Goal: Transaction & Acquisition: Purchase product/service

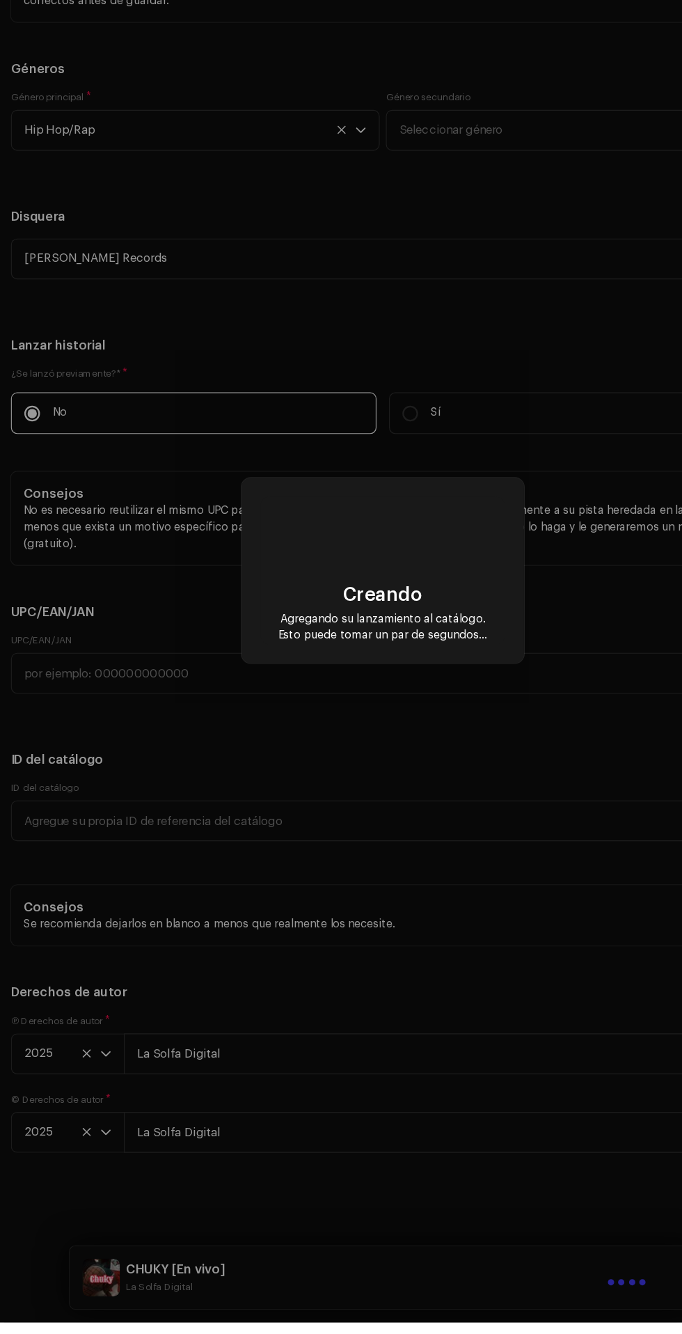
scroll to position [95, 0]
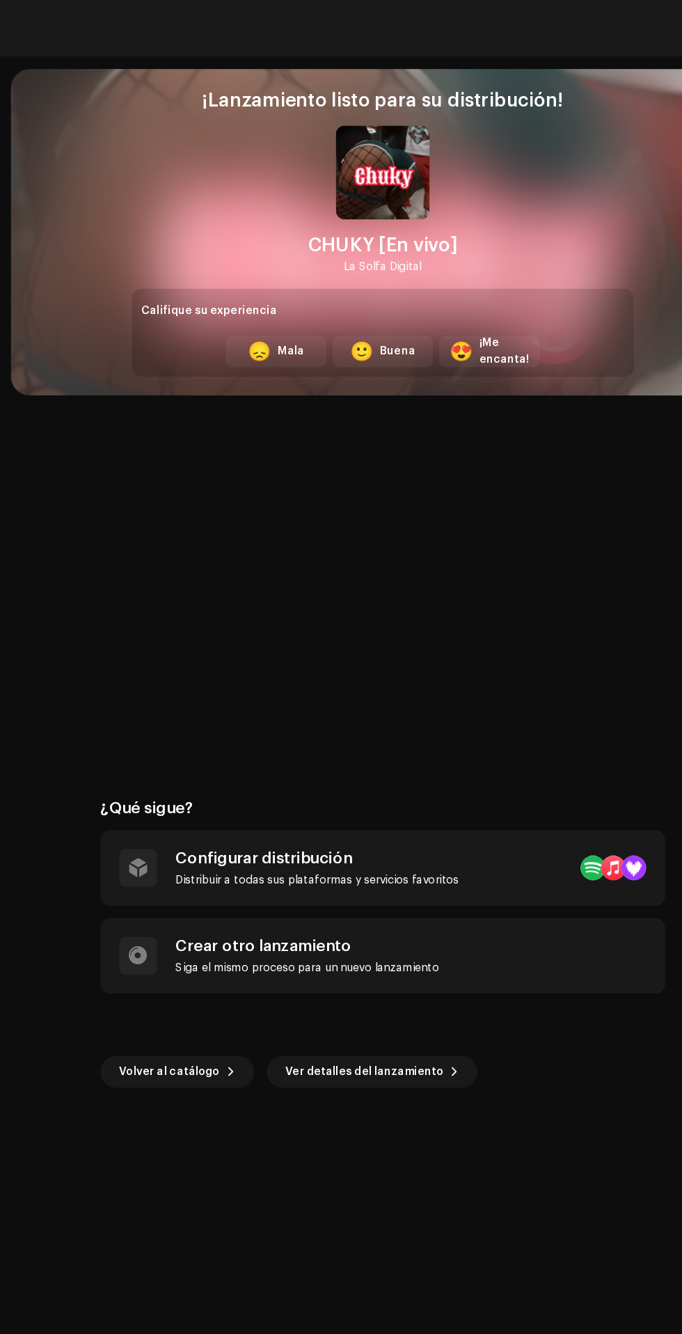
click at [352, 311] on div "Buena" at bounding box center [354, 312] width 31 height 15
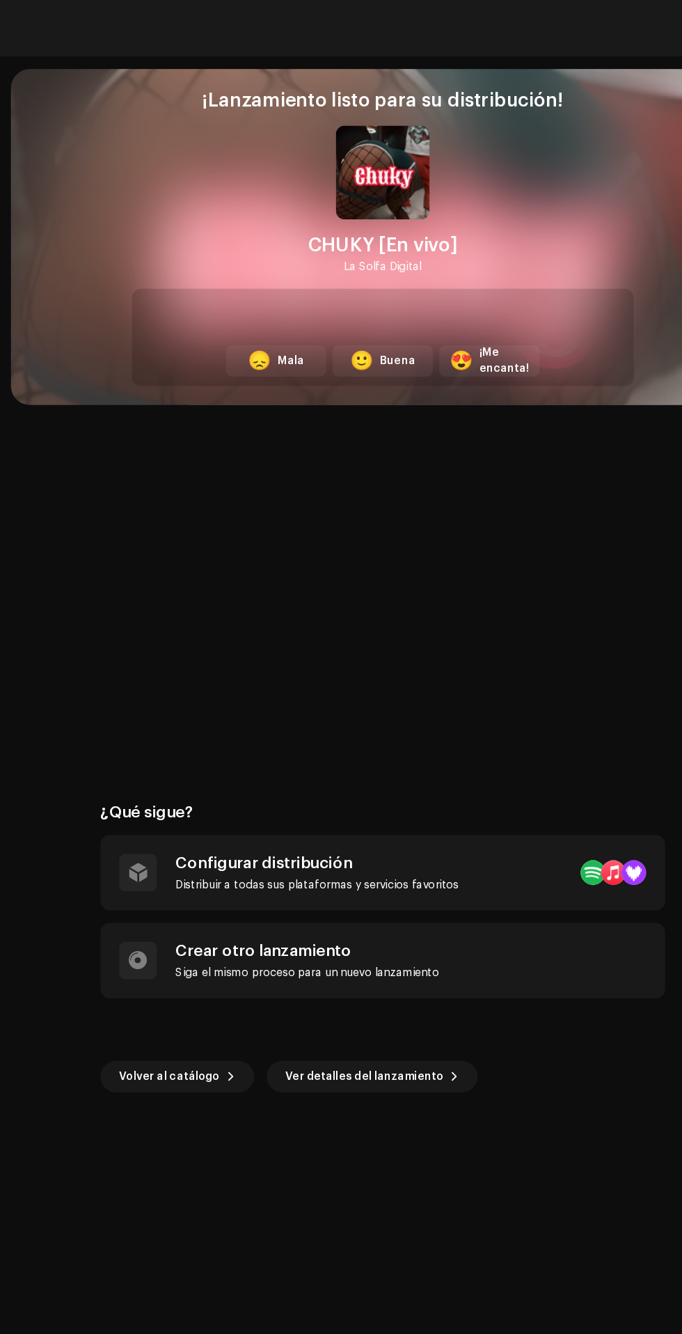
click at [288, 791] on div "Distribuir a todas sus plataformas y servicios favoritos" at bounding box center [282, 785] width 251 height 11
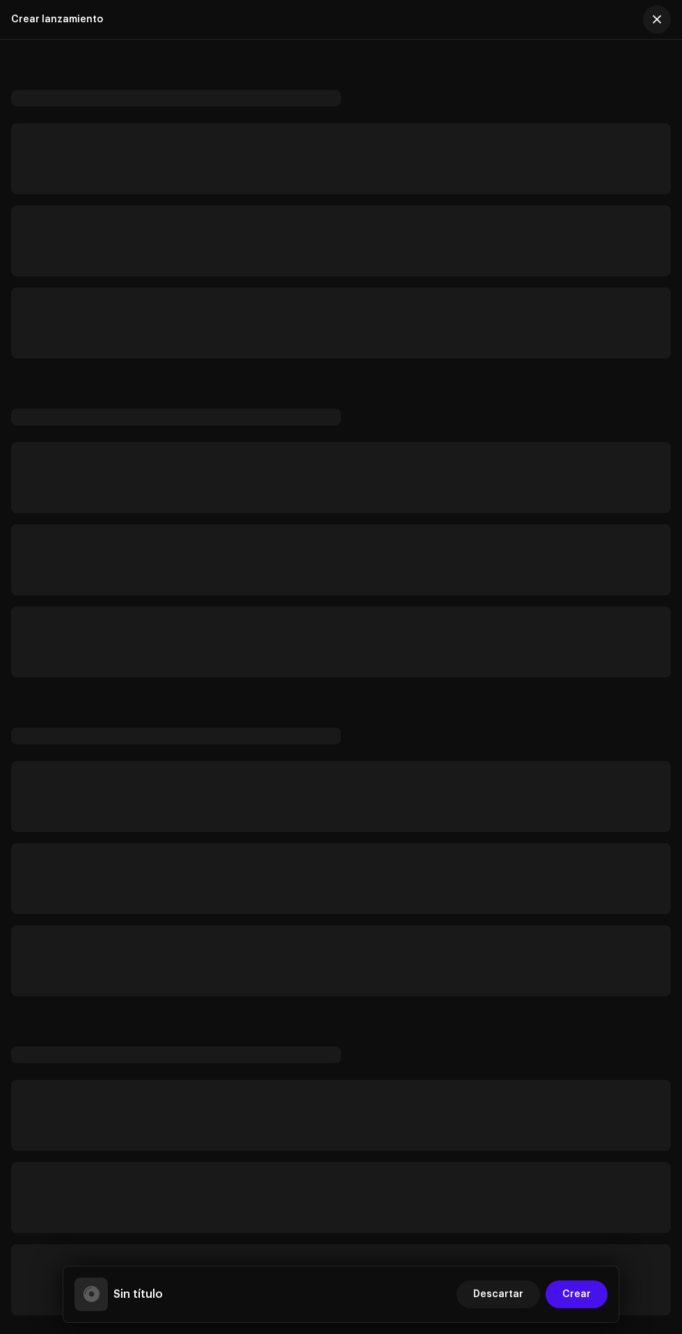
scroll to position [38, 0]
click at [657, 19] on span "button" at bounding box center [657, 19] width 8 height 11
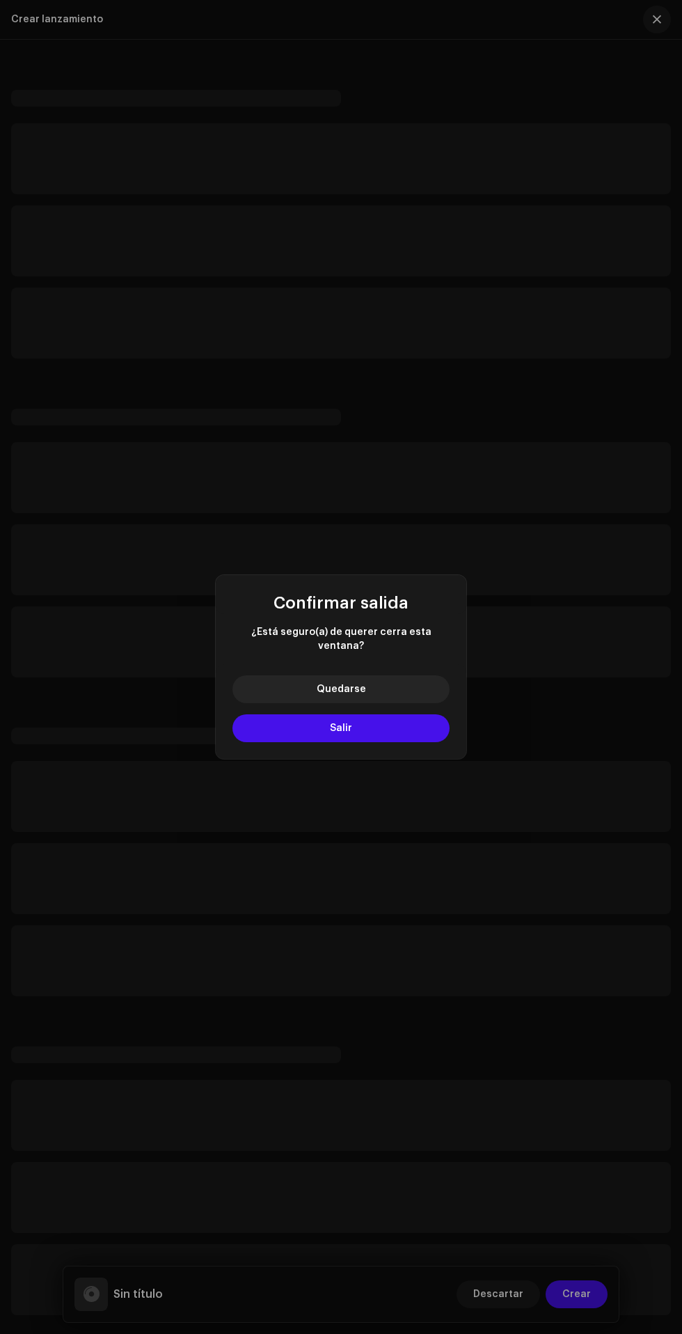
click at [411, 742] on button "Salir" at bounding box center [341, 728] width 217 height 28
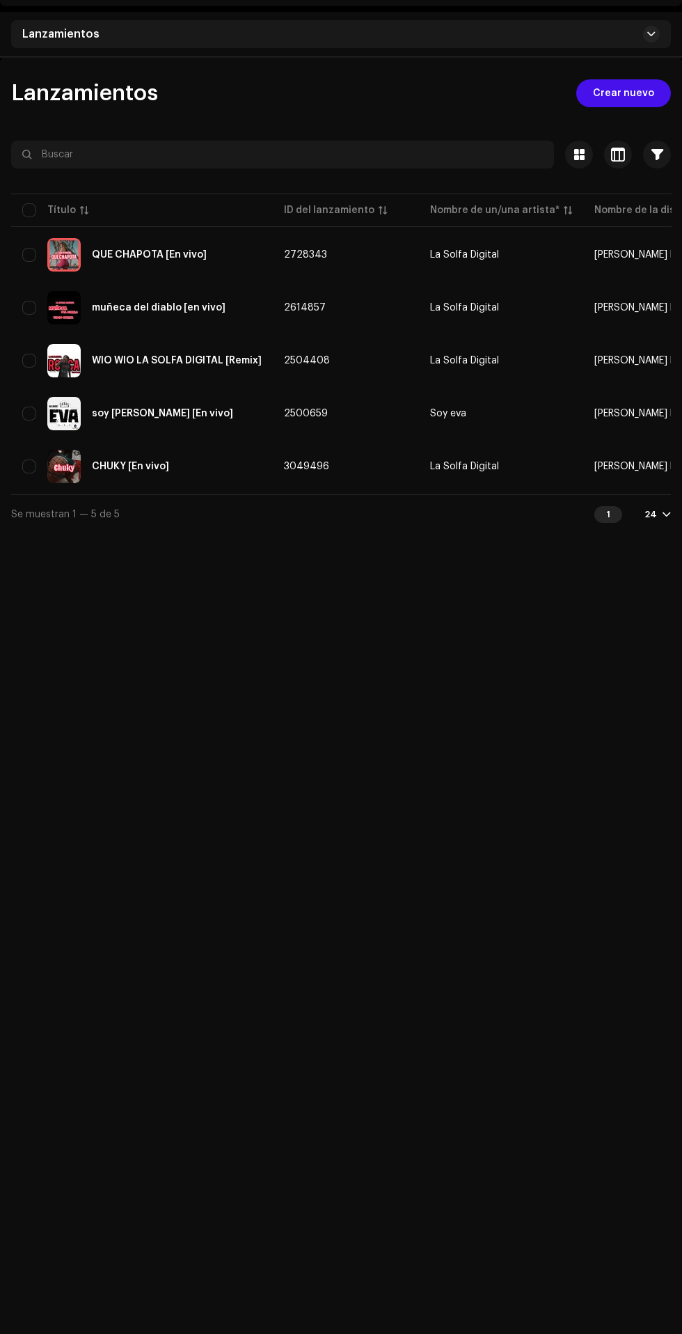
click at [397, 731] on div "Quedarse Salir" at bounding box center [340, 698] width 175 height 66
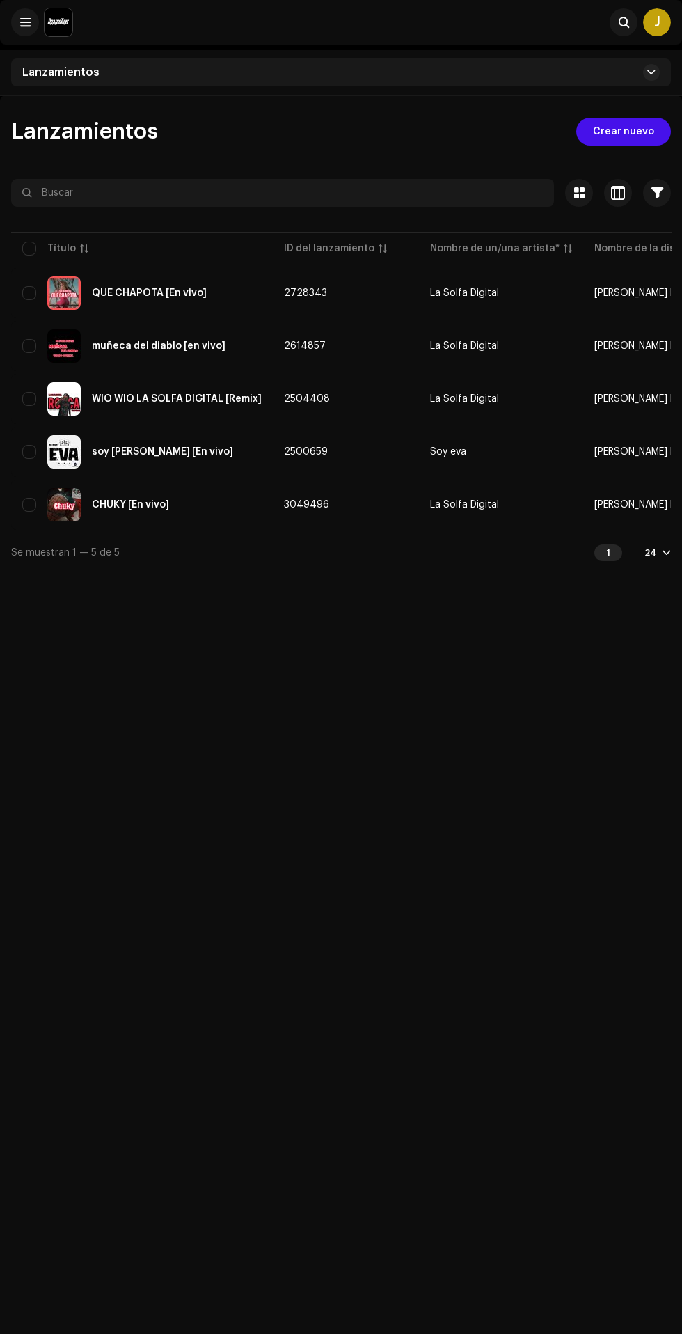
click at [367, 787] on div "Lanzamientos Crear nuevo Seleccionado 0 Opciones Filtros Estado de distribución…" at bounding box center [341, 762] width 682 height 1334
click at [20, 20] on span at bounding box center [25, 22] width 10 height 11
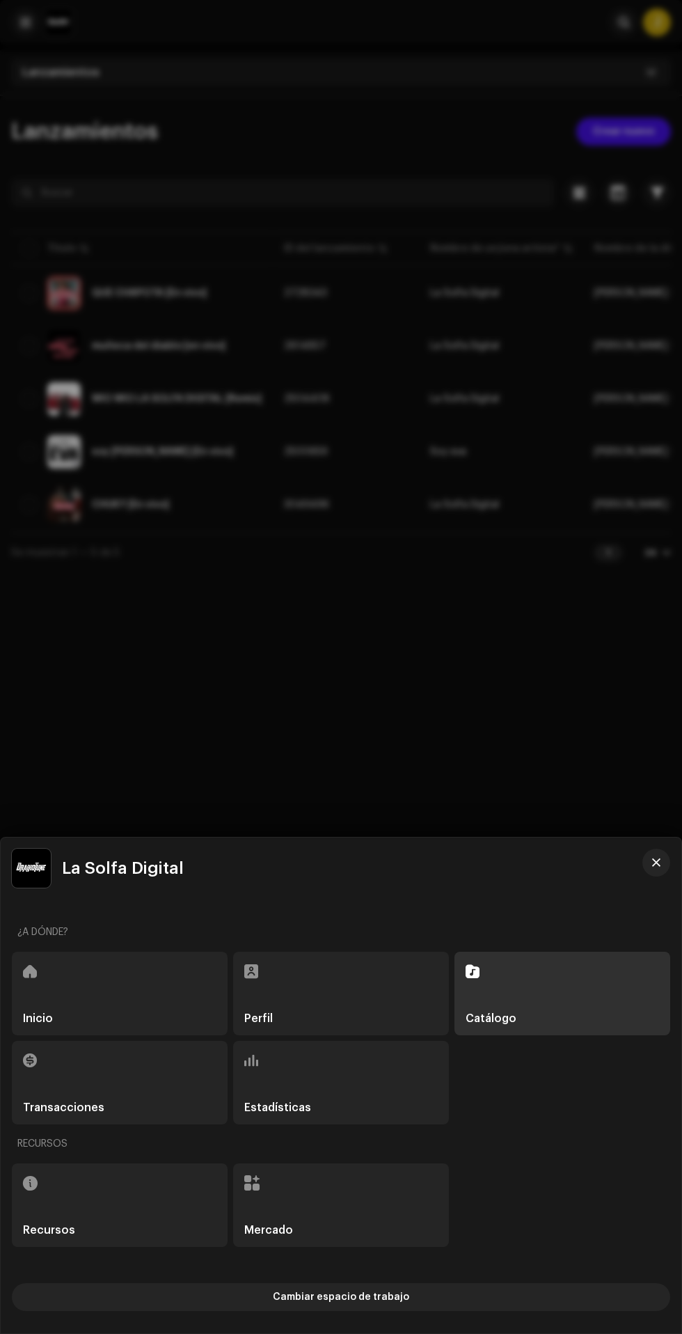
click at [467, 628] on div at bounding box center [341, 667] width 682 height 1334
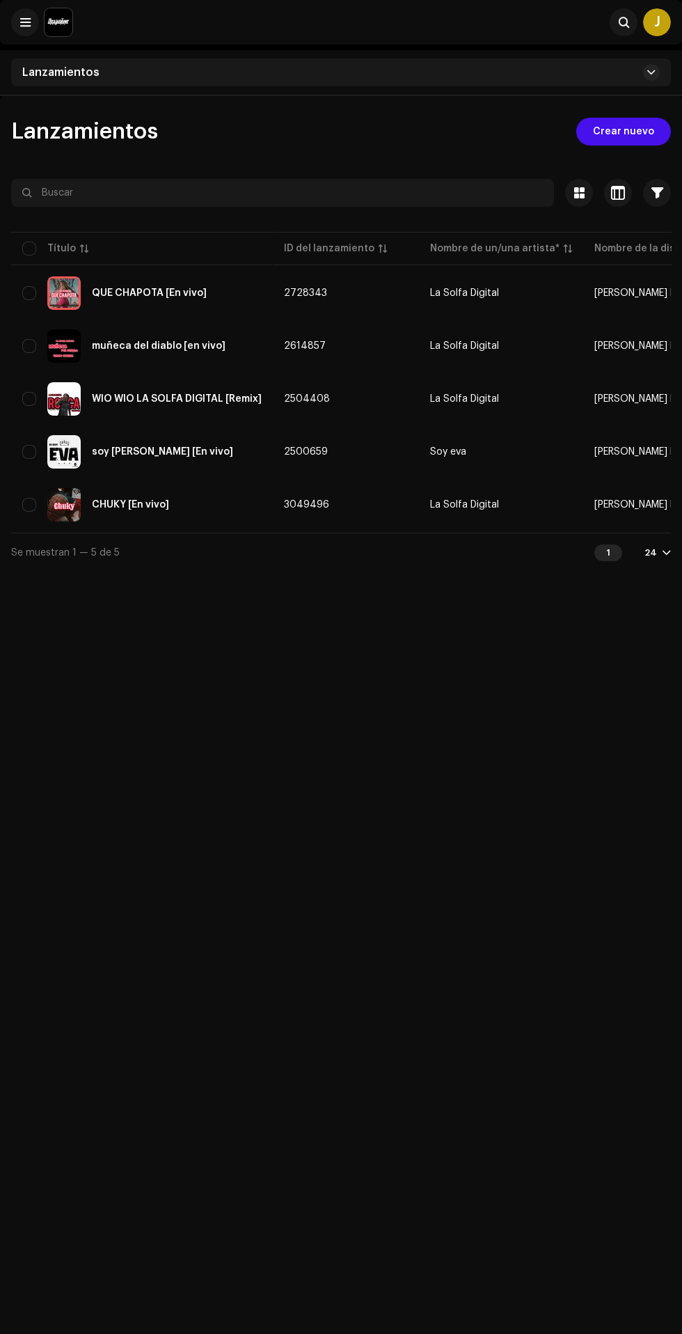
click at [203, 514] on div "CHUKY [En vivo]" at bounding box center [141, 504] width 239 height 33
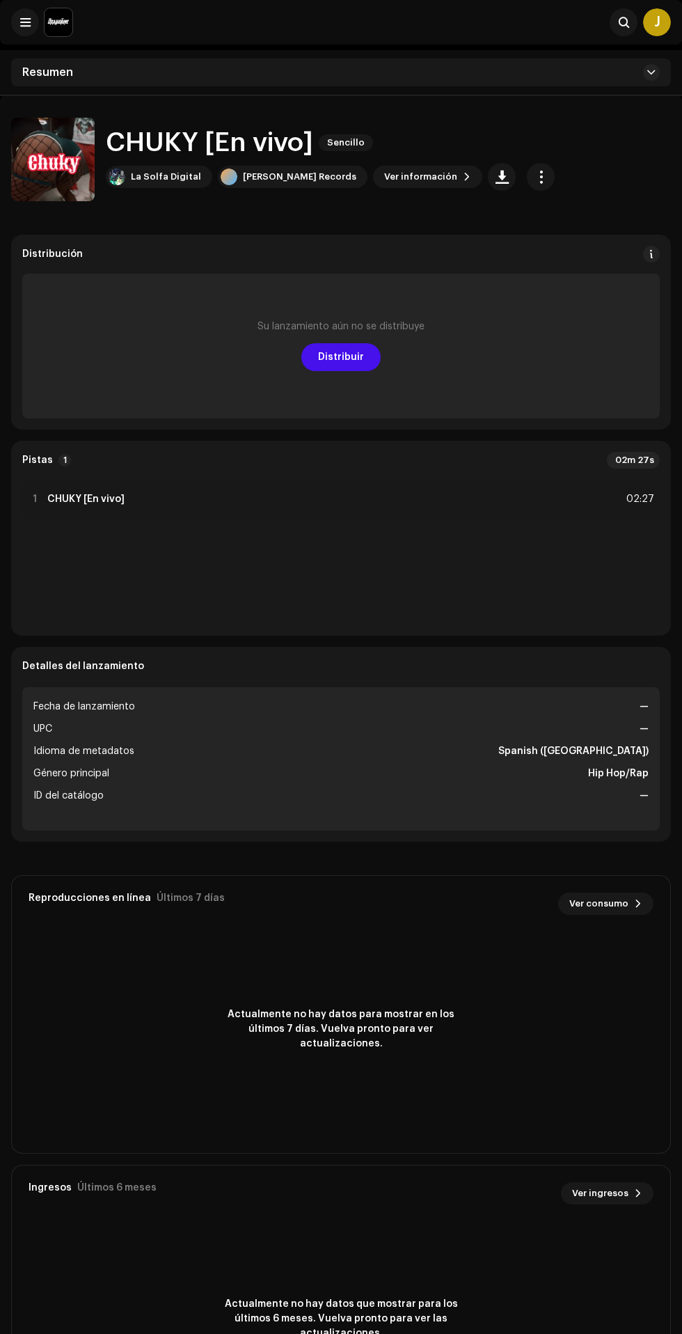
click at [327, 357] on span "Distribuir" at bounding box center [341, 357] width 46 height 28
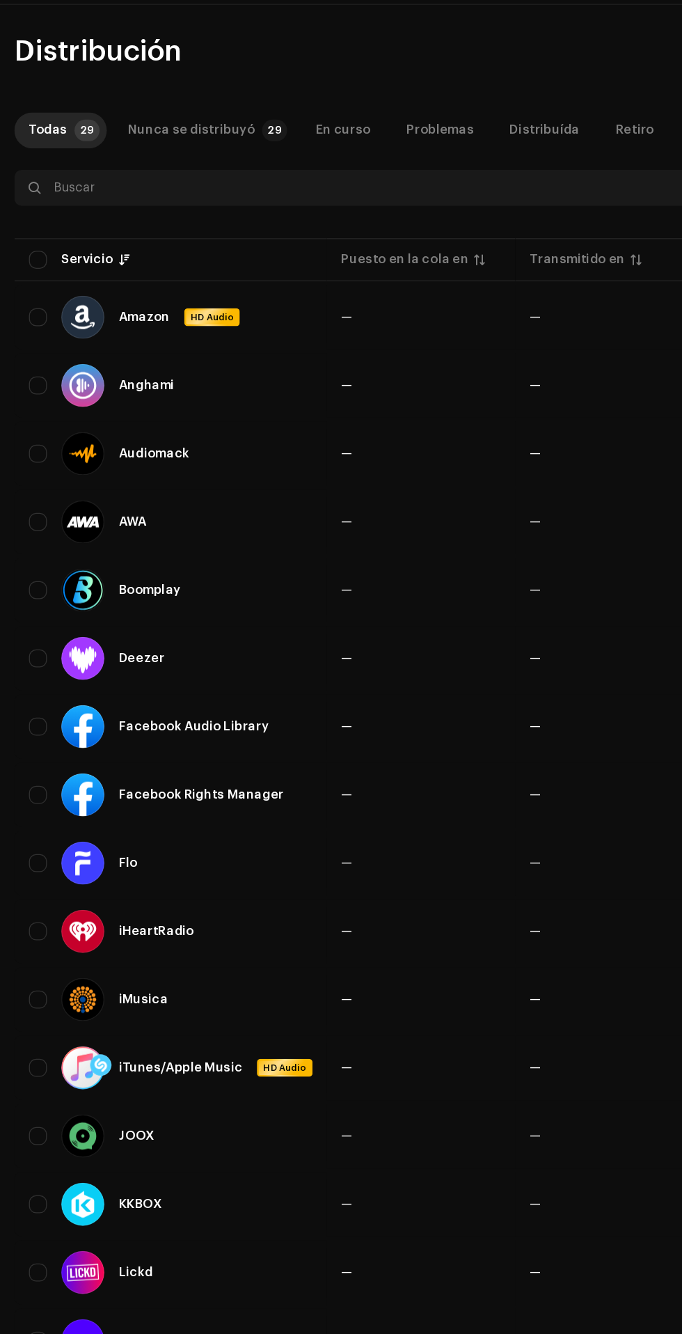
click at [54, 376] on div at bounding box center [63, 388] width 33 height 33
click at [30, 388] on input "checkbox" at bounding box center [29, 389] width 14 height 14
checkbox input "true"
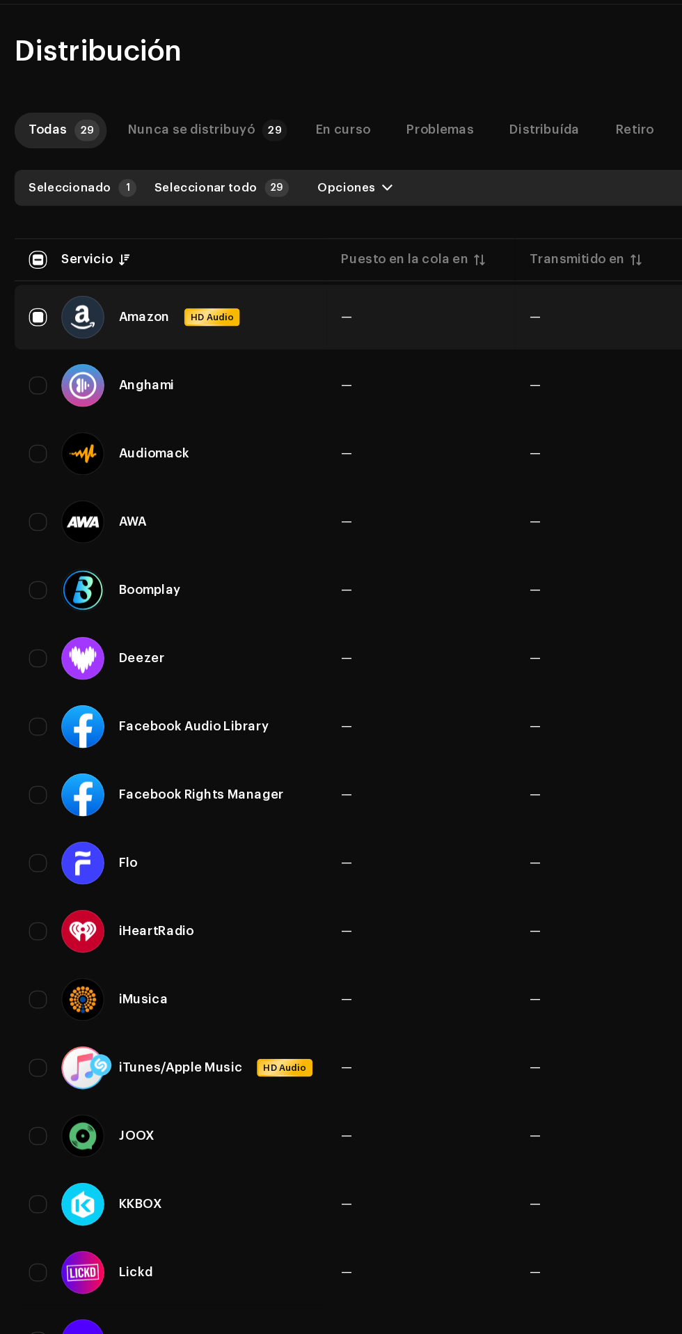
click at [29, 344] on input "checkbox" at bounding box center [29, 344] width 14 height 14
checkbox input "true"
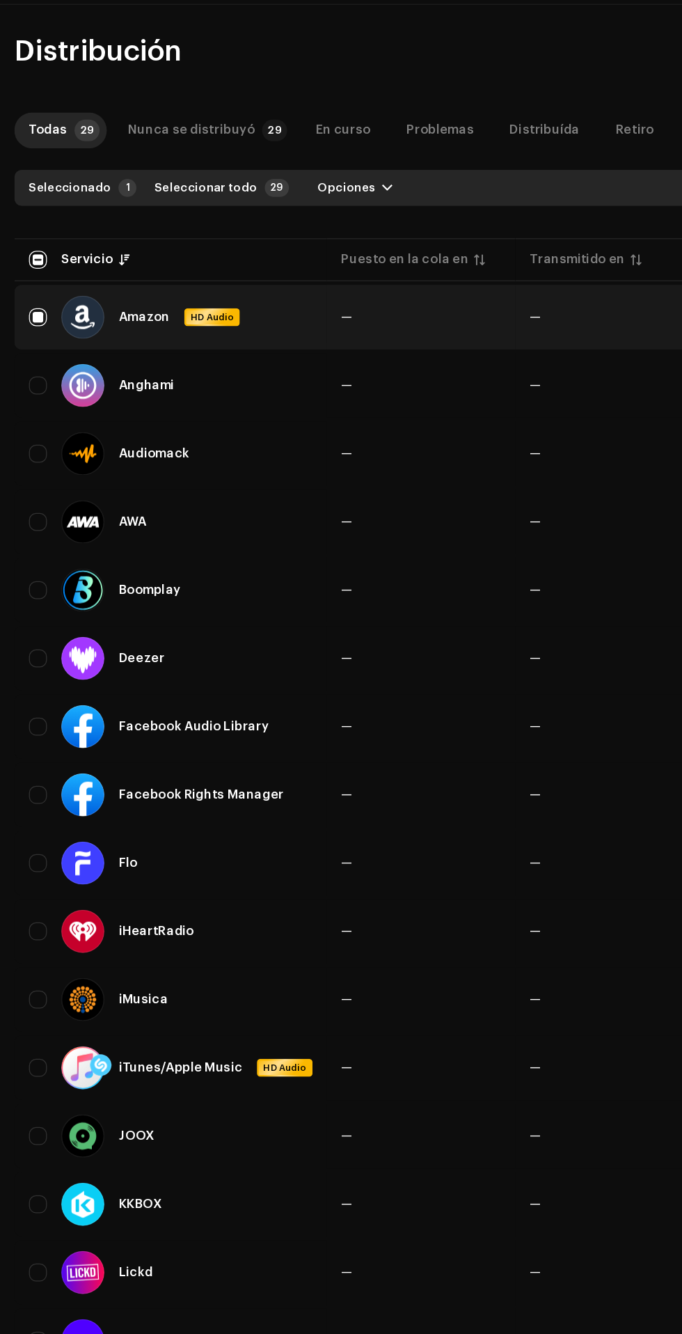
checkbox input "true"
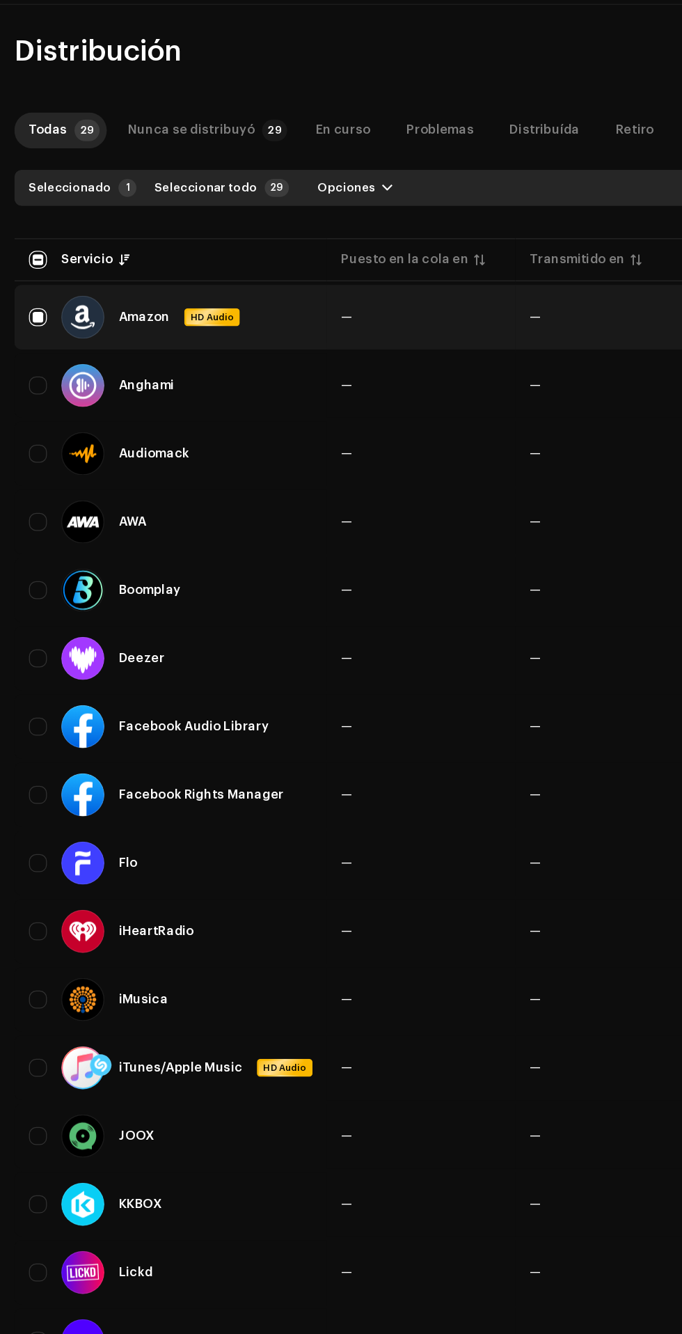
checkbox input "true"
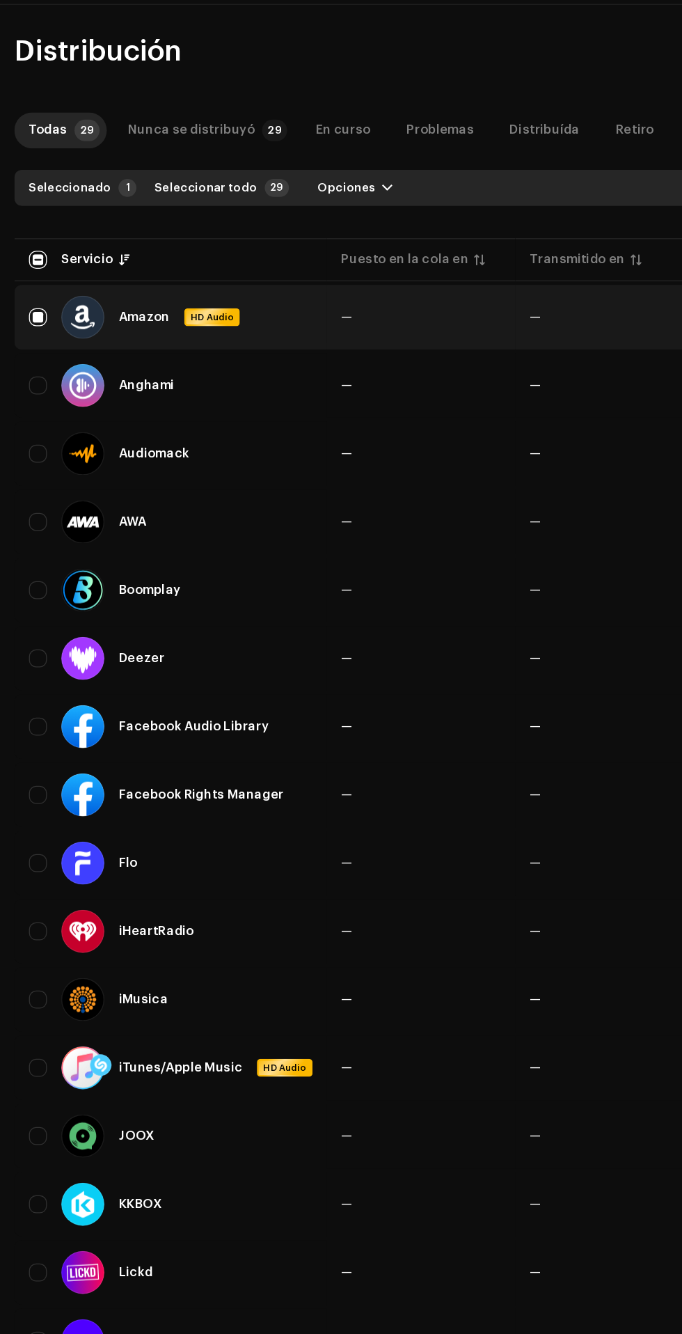
checkbox input "true"
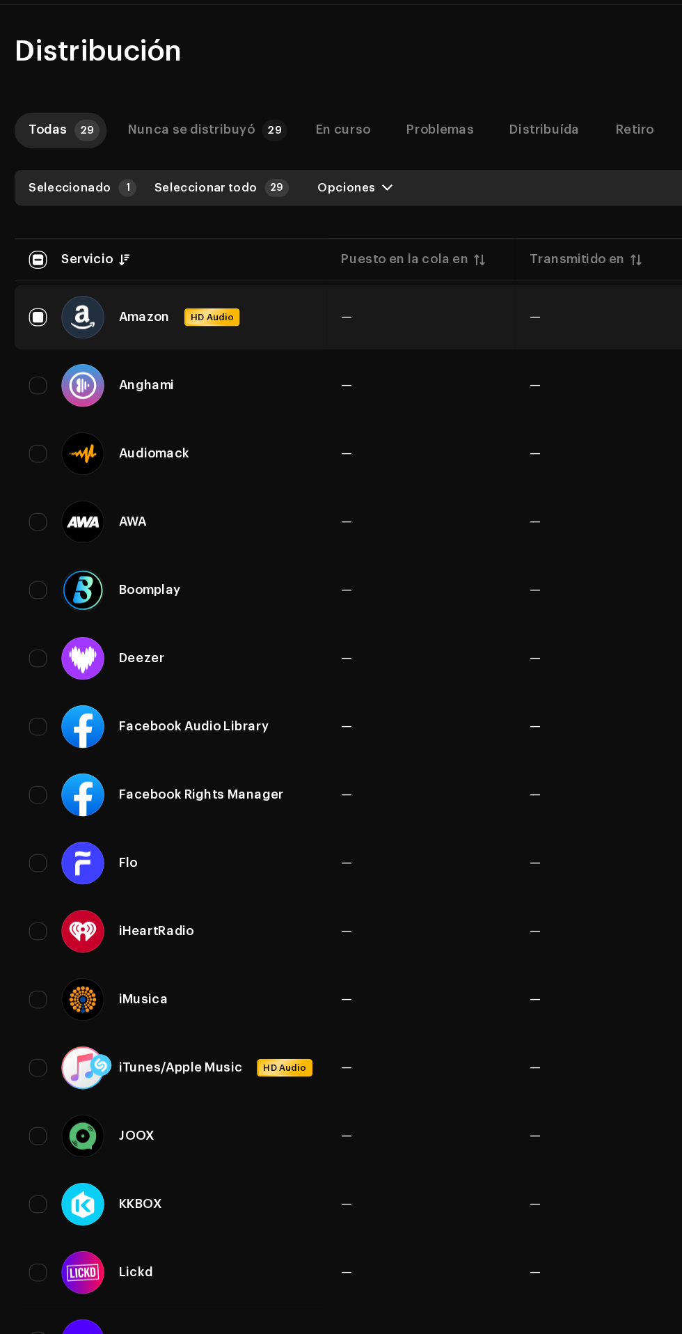
checkbox input "true"
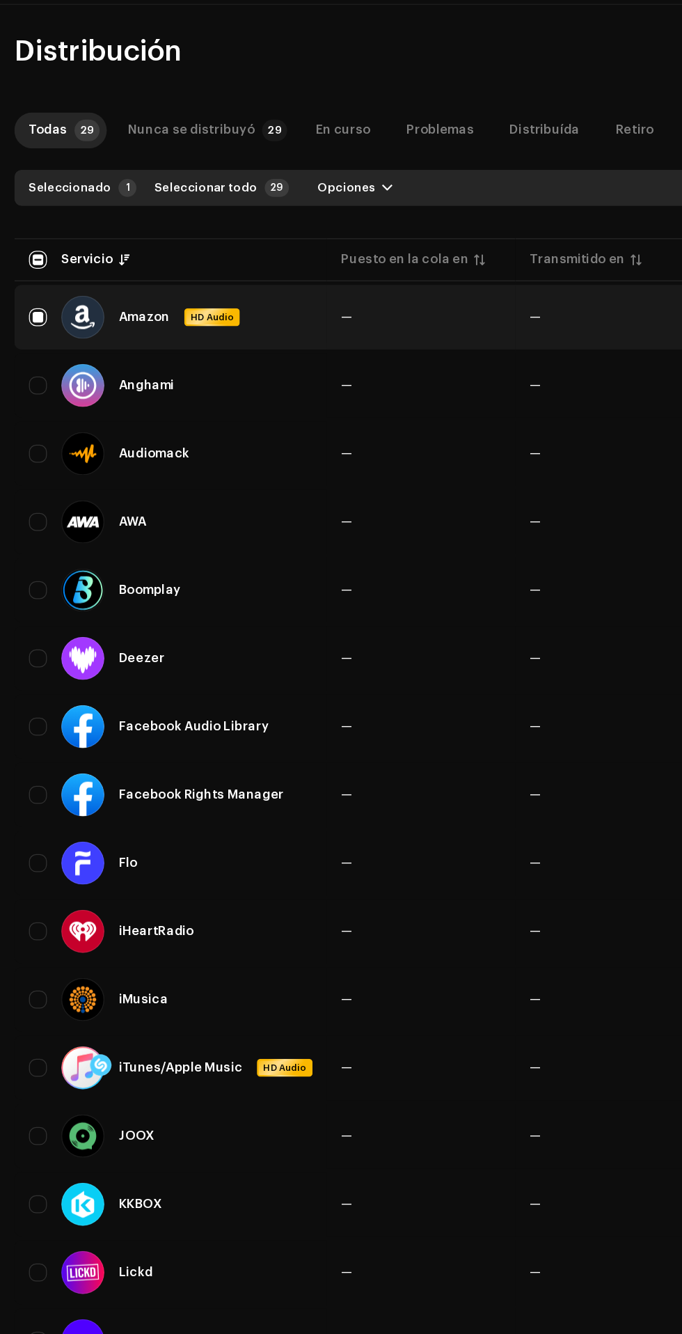
checkbox input "true"
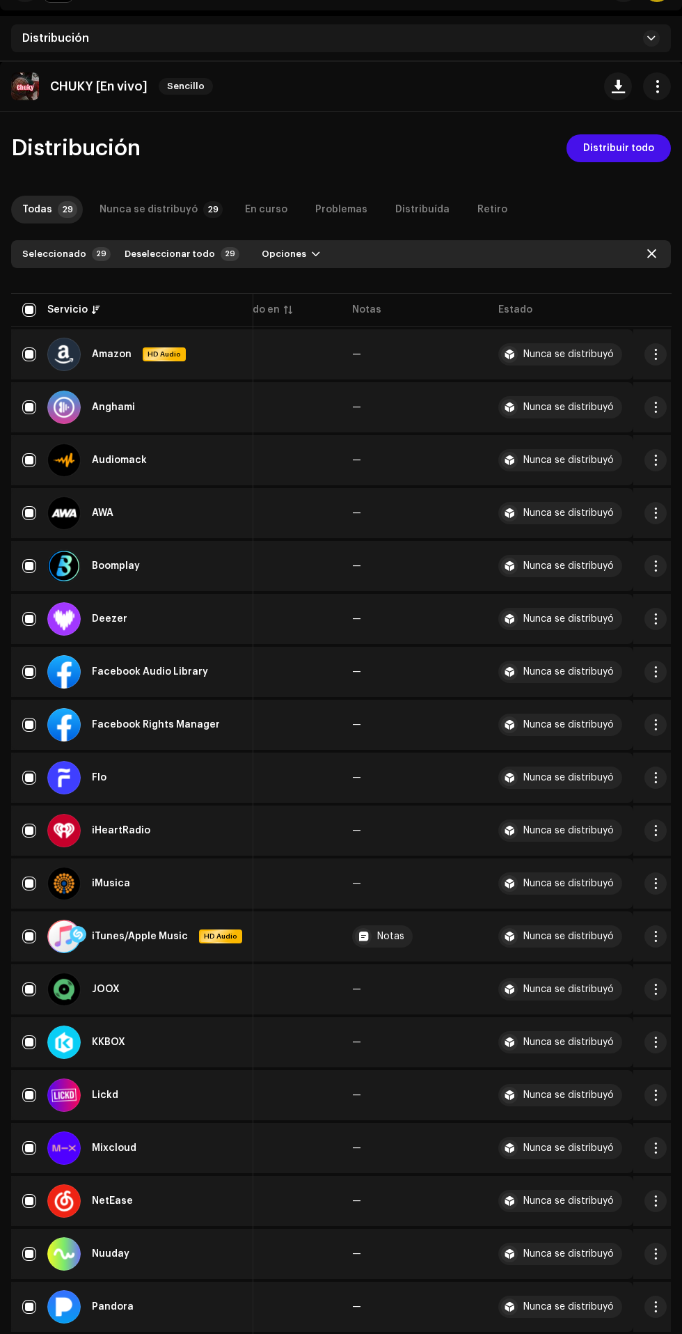
scroll to position [37, 0]
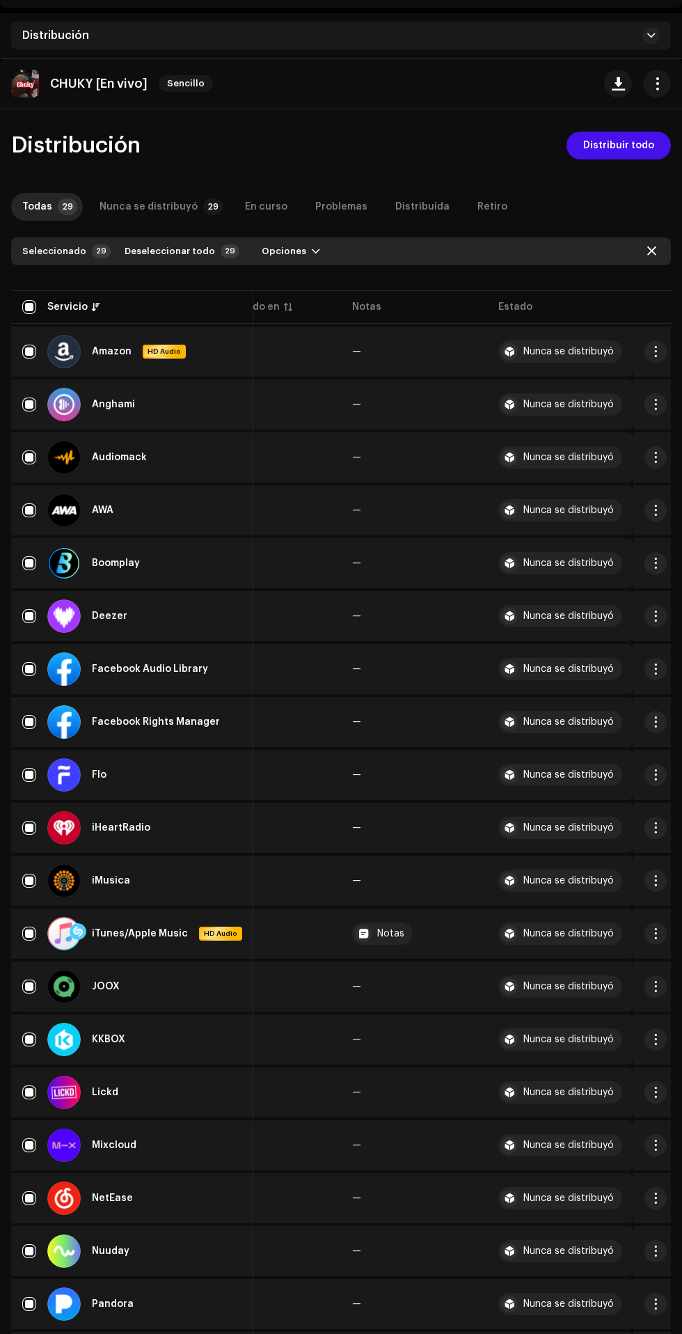
click at [600, 150] on span "Distribuir todo" at bounding box center [618, 146] width 71 height 28
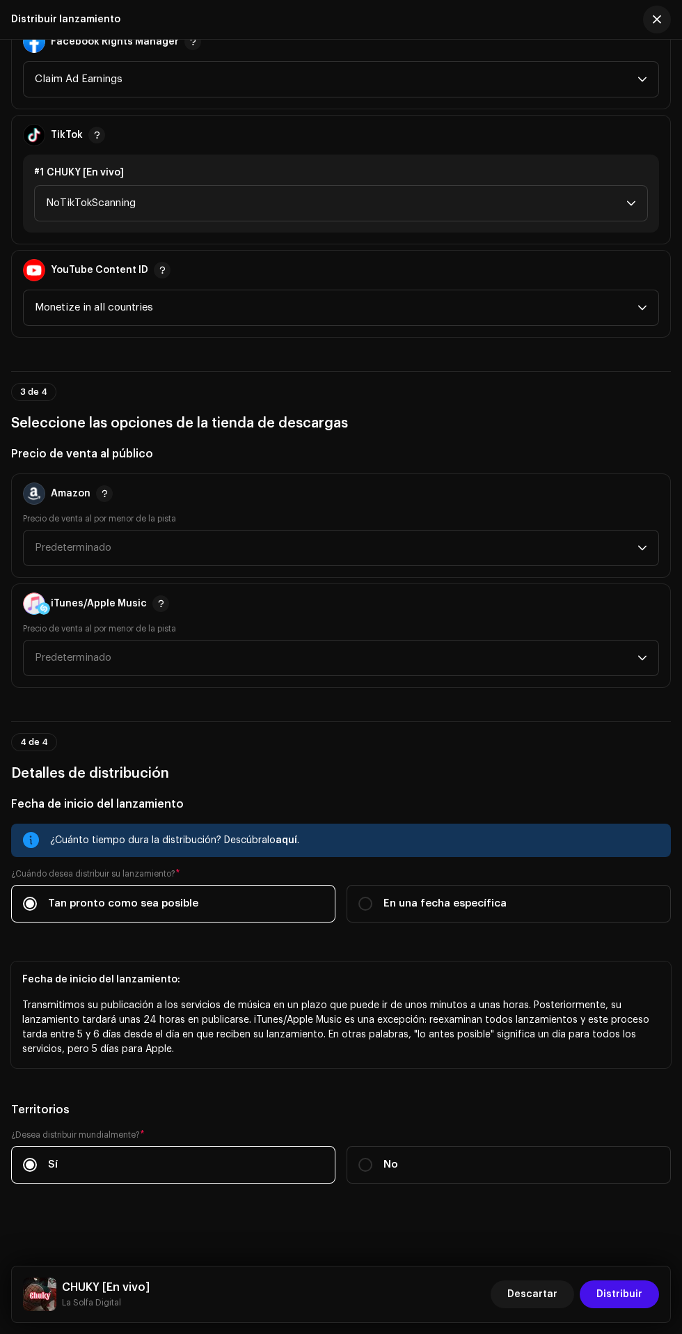
scroll to position [1917, 0]
click at [625, 1294] on span "Distribuir" at bounding box center [620, 1294] width 46 height 28
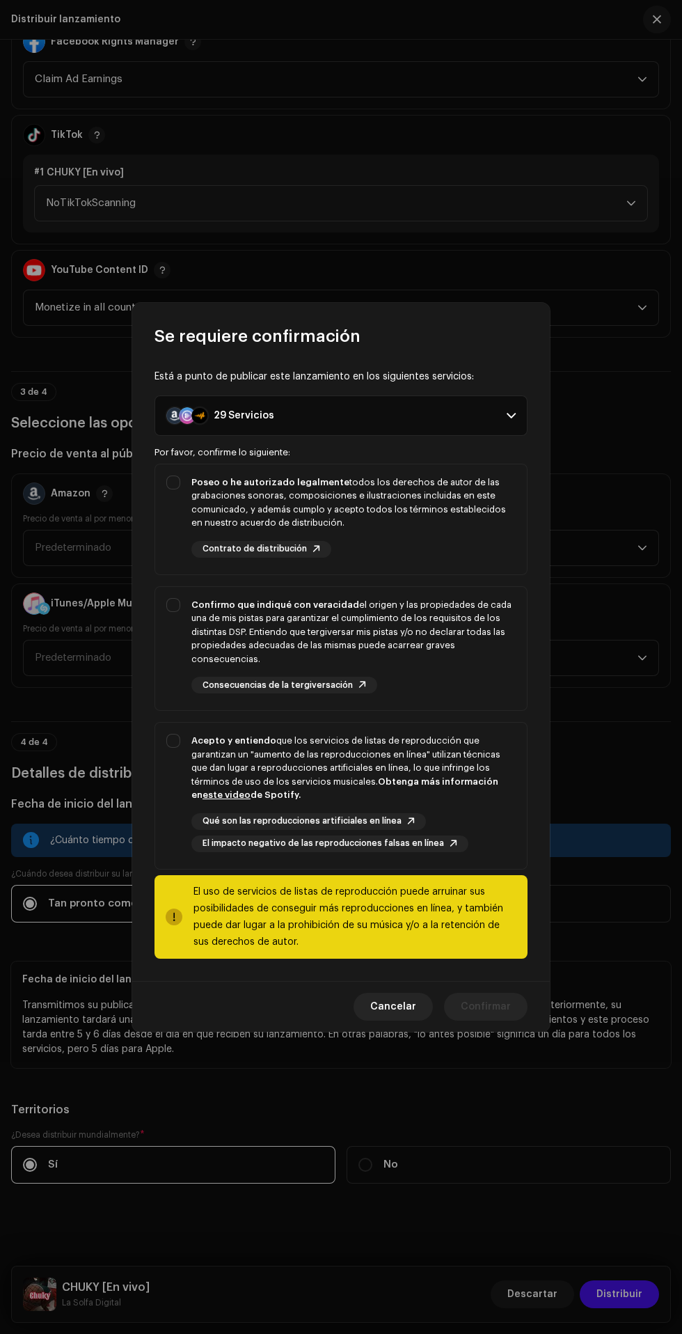
click at [191, 740] on strong "Acepto y entiendo" at bounding box center [233, 740] width 85 height 9
checkbox input "true"
click at [191, 604] on strong "Confirmo que indiqué con veracidad" at bounding box center [275, 604] width 168 height 9
checkbox input "true"
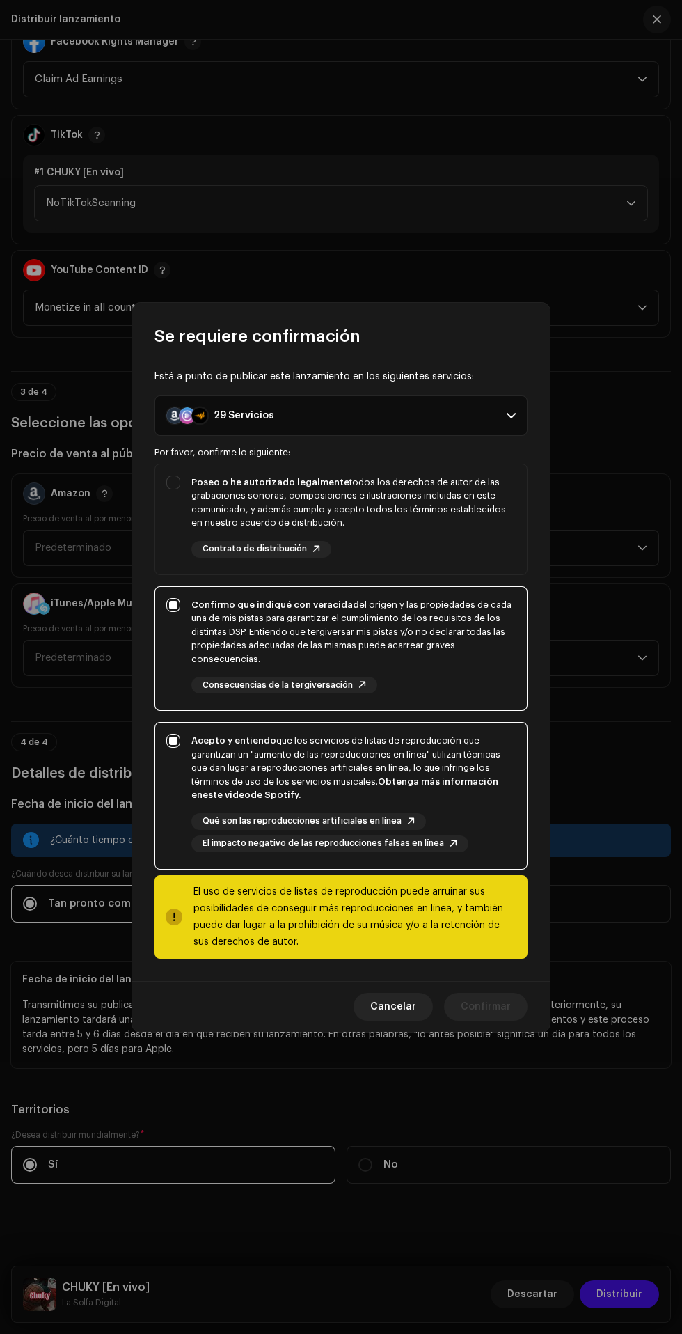
click at [199, 481] on strong "Poseo o he autorizado legalmente" at bounding box center [270, 482] width 158 height 9
checkbox input "true"
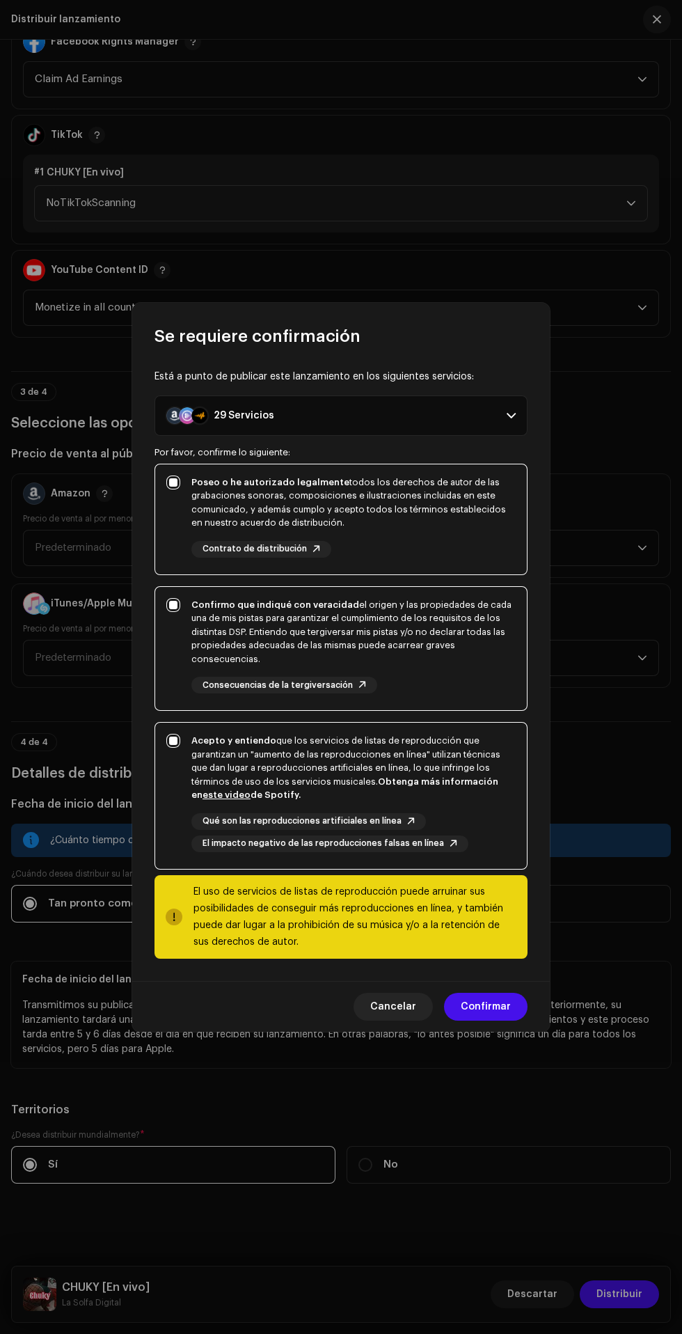
click at [489, 1007] on span "Confirmar" at bounding box center [486, 1007] width 50 height 28
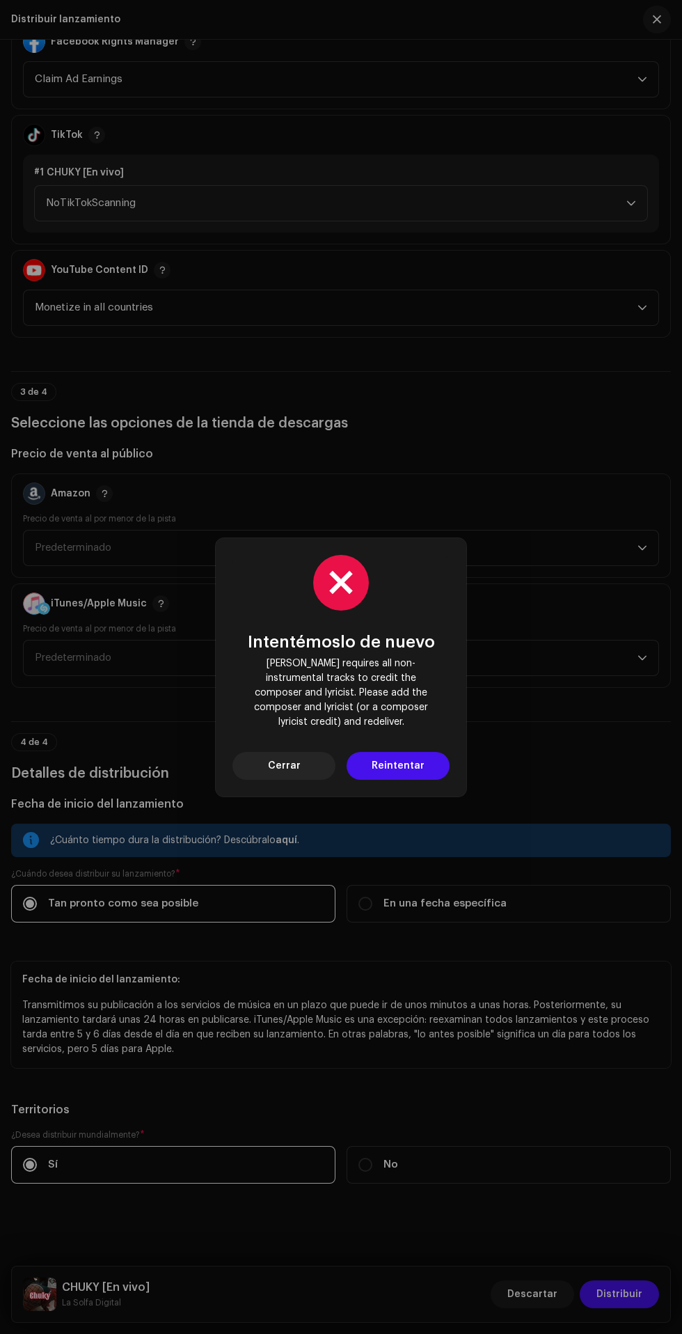
click at [407, 752] on span "Reintentar" at bounding box center [398, 766] width 53 height 28
click at [285, 758] on span "Cerrar" at bounding box center [284, 766] width 33 height 28
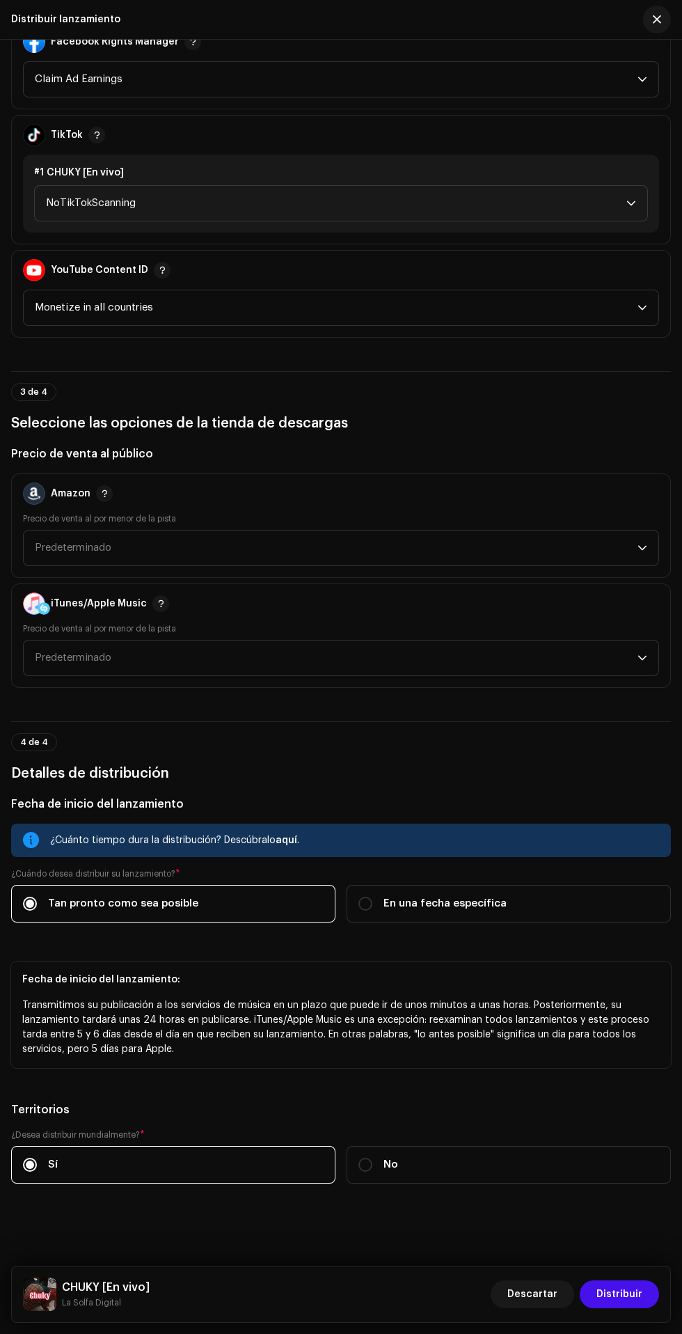
scroll to position [1571, 0]
click at [558, 325] on span "Monetize in all countries" at bounding box center [336, 307] width 603 height 35
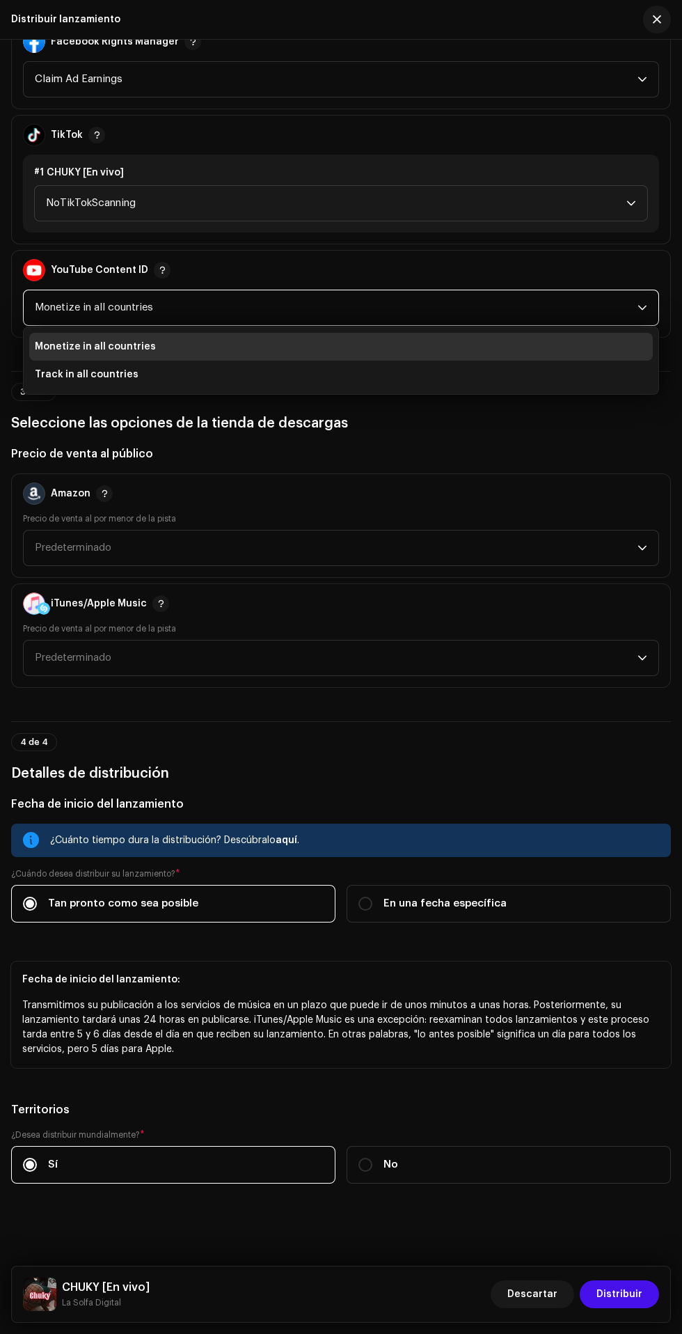
click at [482, 388] on li "Track in all countries" at bounding box center [341, 375] width 624 height 28
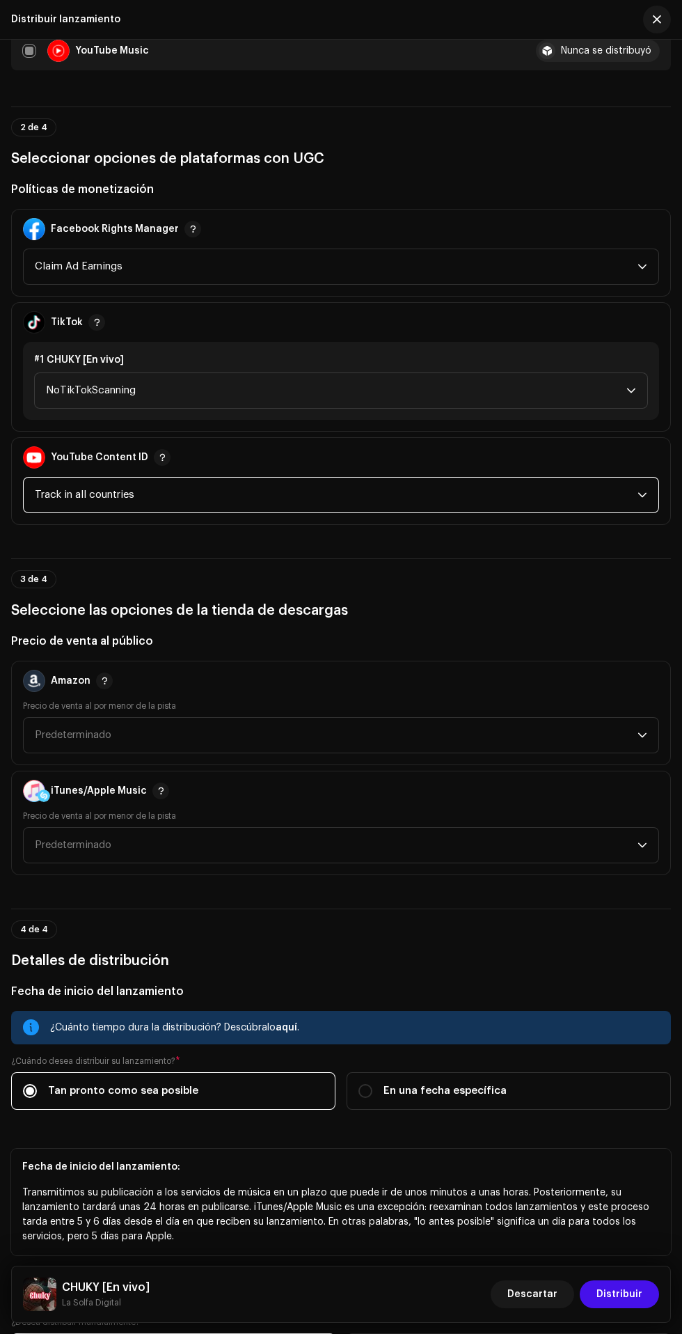
scroll to position [1376, 0]
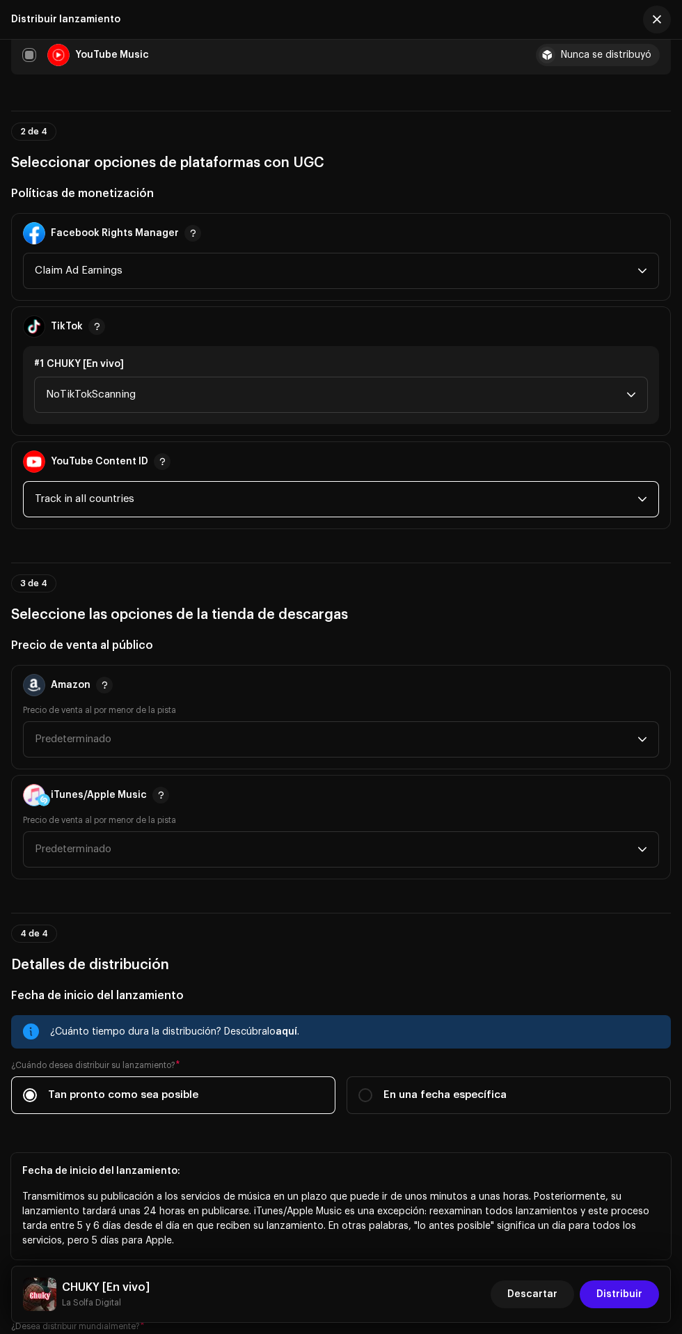
click at [629, 1298] on span "Distribuir" at bounding box center [620, 1294] width 46 height 28
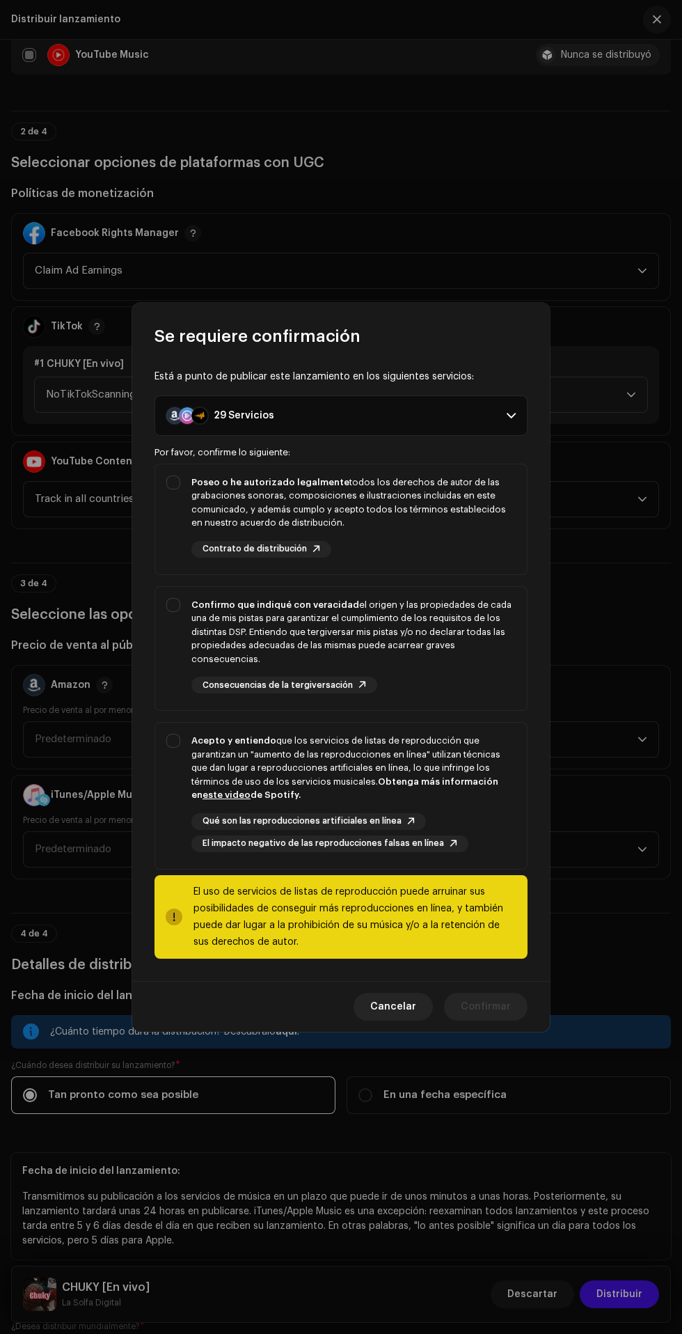
click at [196, 741] on strong "Acepto y entiendo" at bounding box center [233, 740] width 85 height 9
checkbox input "true"
click at [172, 619] on div "Confirmo que indiqué con veracidad el origen y las propiedades de cada una de m…" at bounding box center [341, 646] width 372 height 118
checkbox input "true"
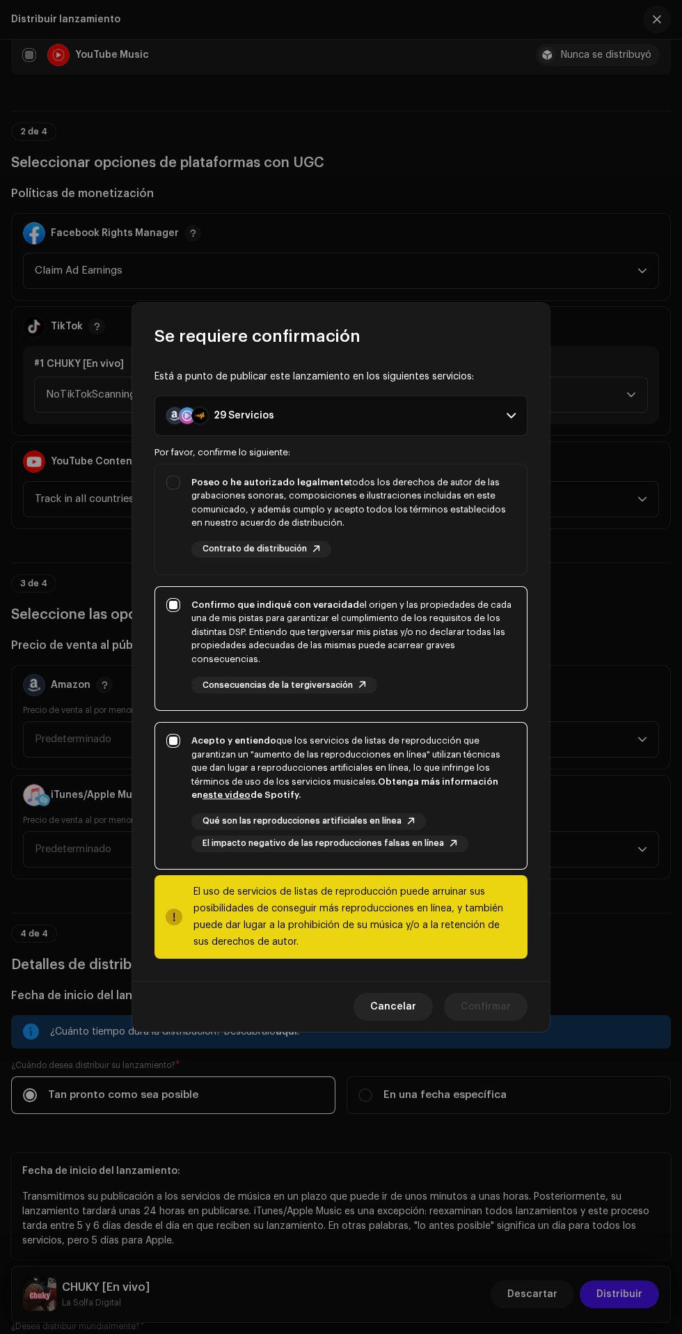
click at [205, 481] on strong "Poseo o he autorizado legalmente" at bounding box center [270, 482] width 158 height 9
checkbox input "true"
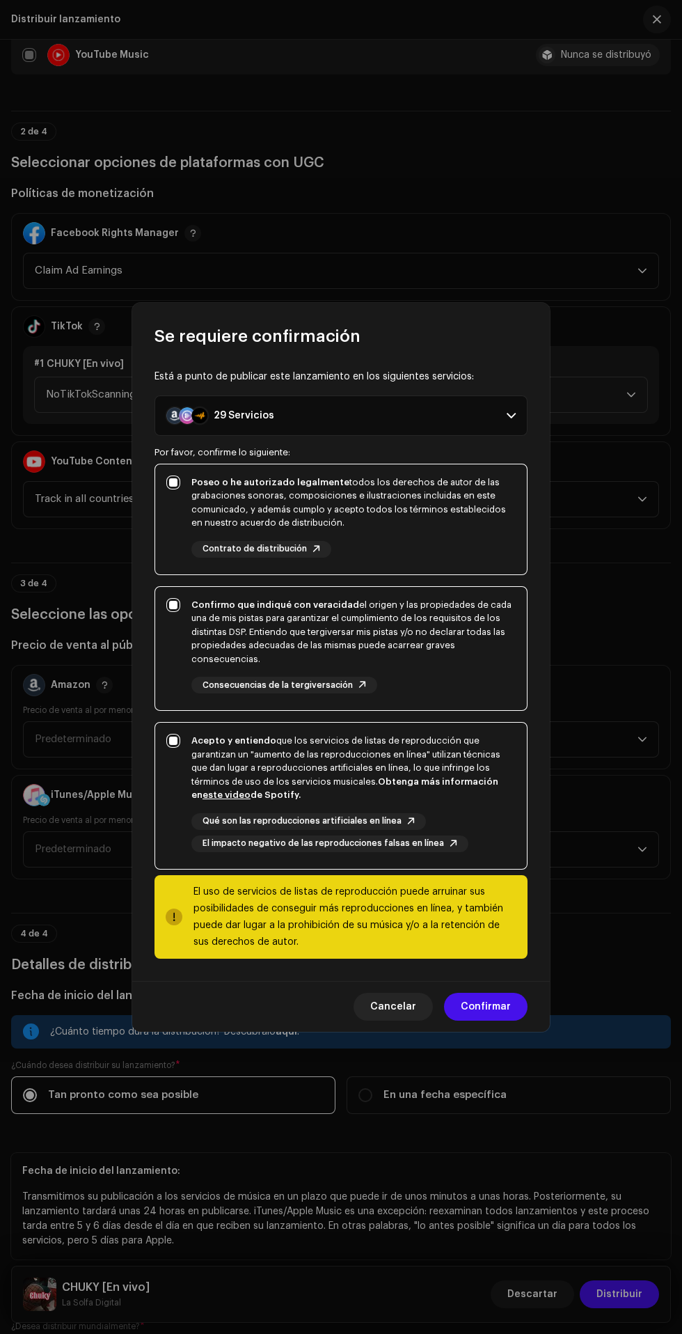
click at [492, 1012] on span "Confirmar" at bounding box center [486, 1007] width 50 height 28
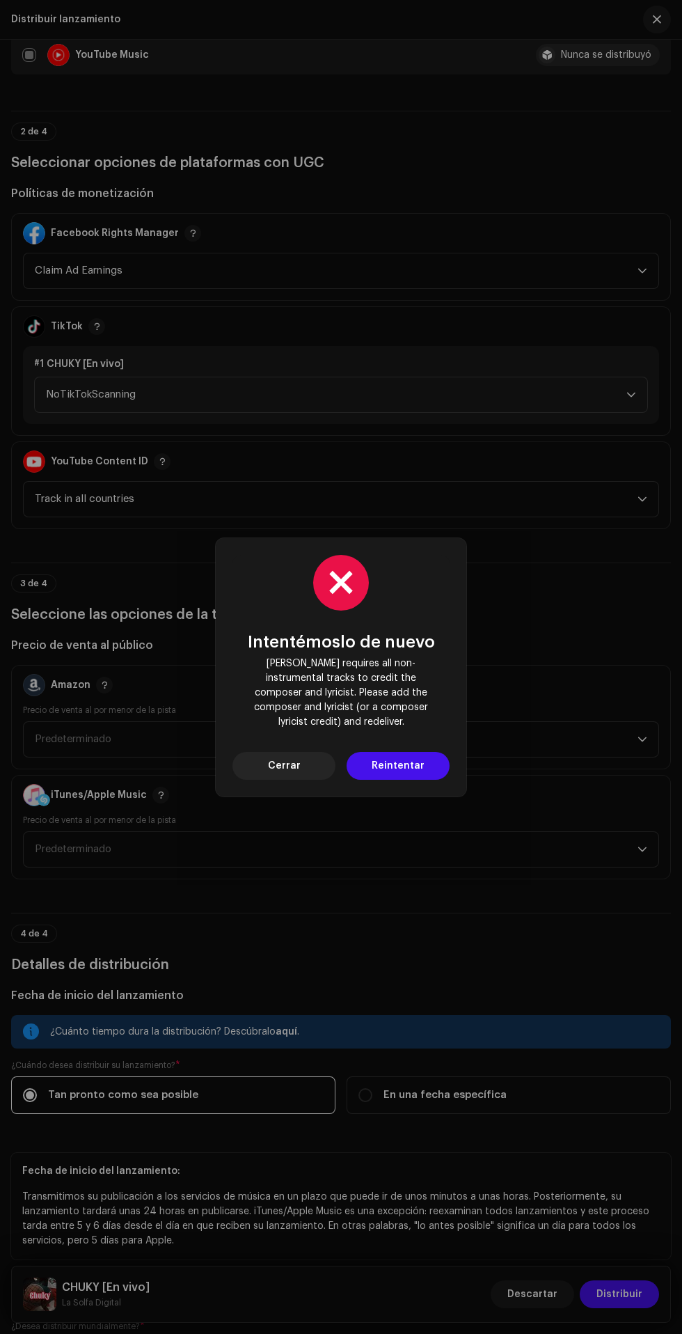
click at [287, 758] on span "Cerrar" at bounding box center [284, 766] width 33 height 28
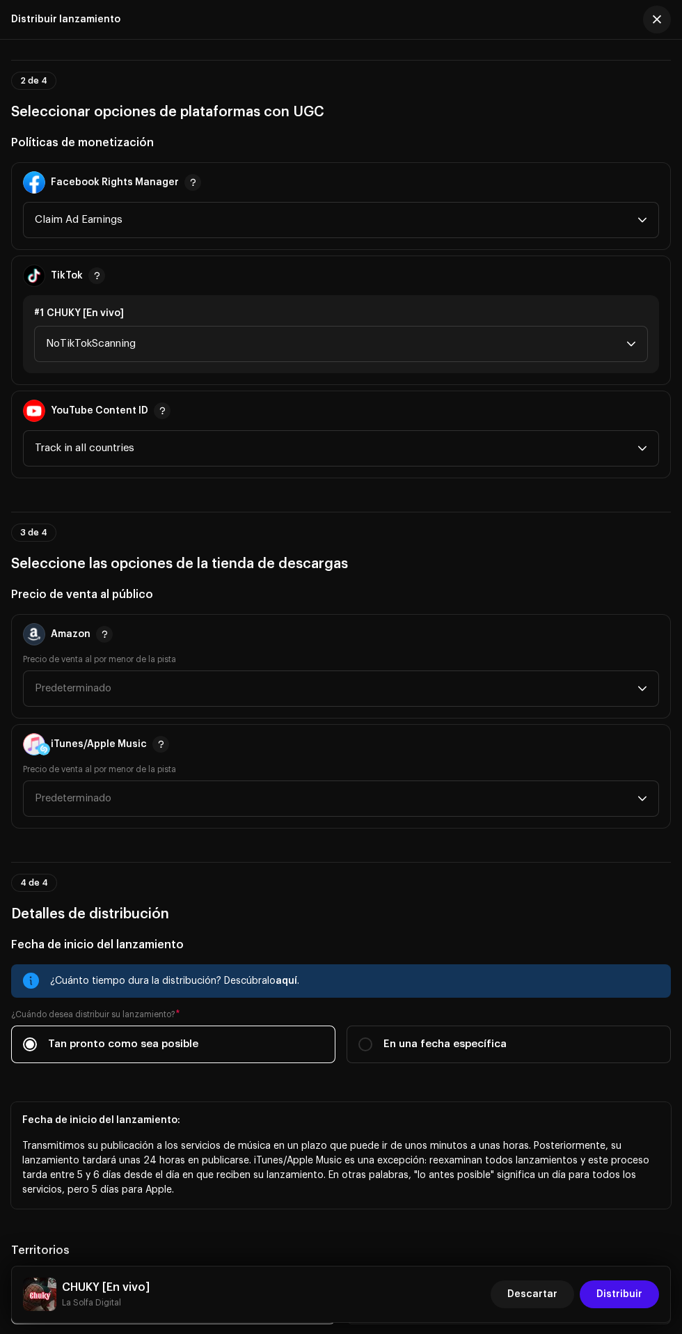
scroll to position [1751, 0]
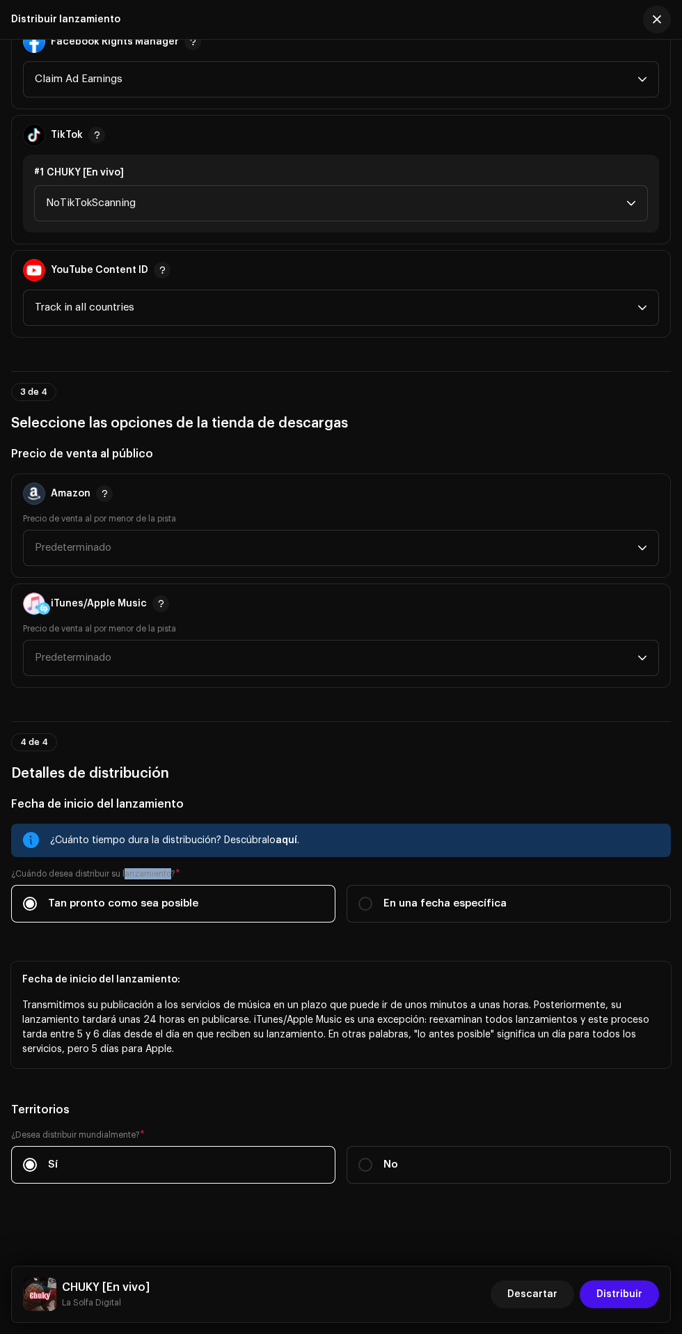
click at [503, 722] on hr at bounding box center [341, 721] width 660 height 1
click at [643, 553] on icon "dropdown trigger" at bounding box center [643, 548] width 10 height 10
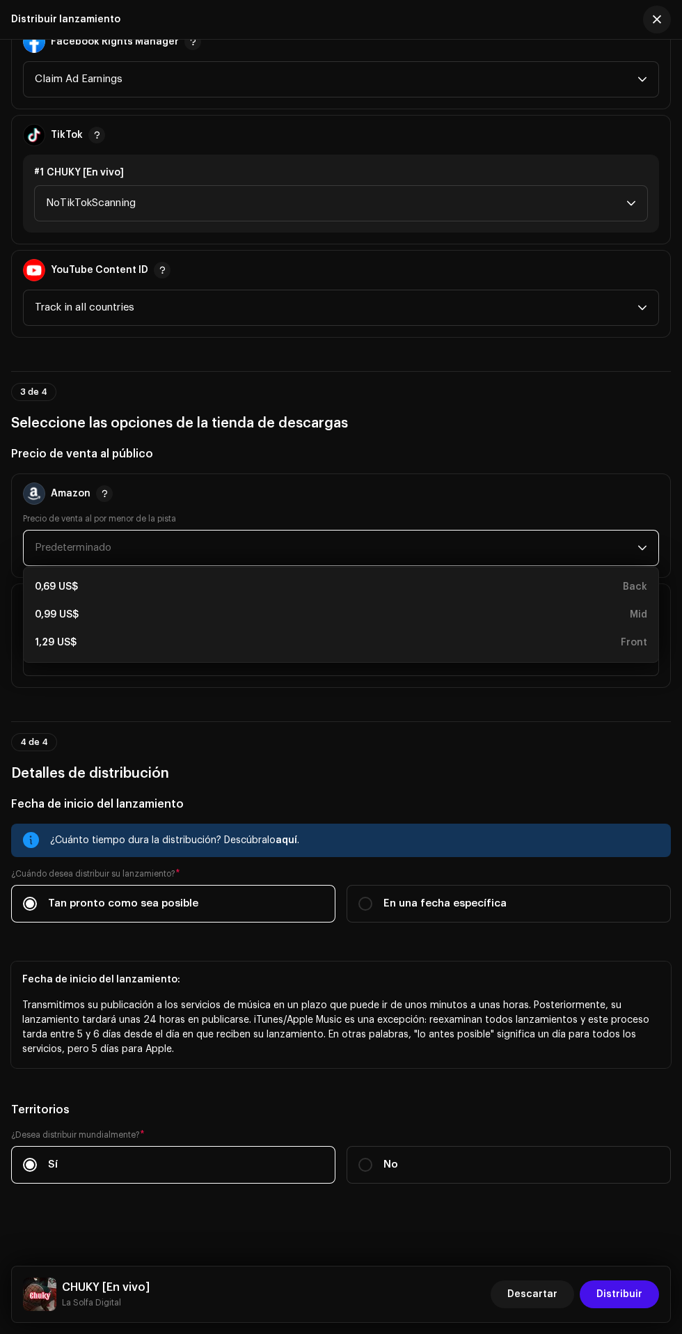
click at [560, 722] on hr at bounding box center [341, 721] width 660 height 1
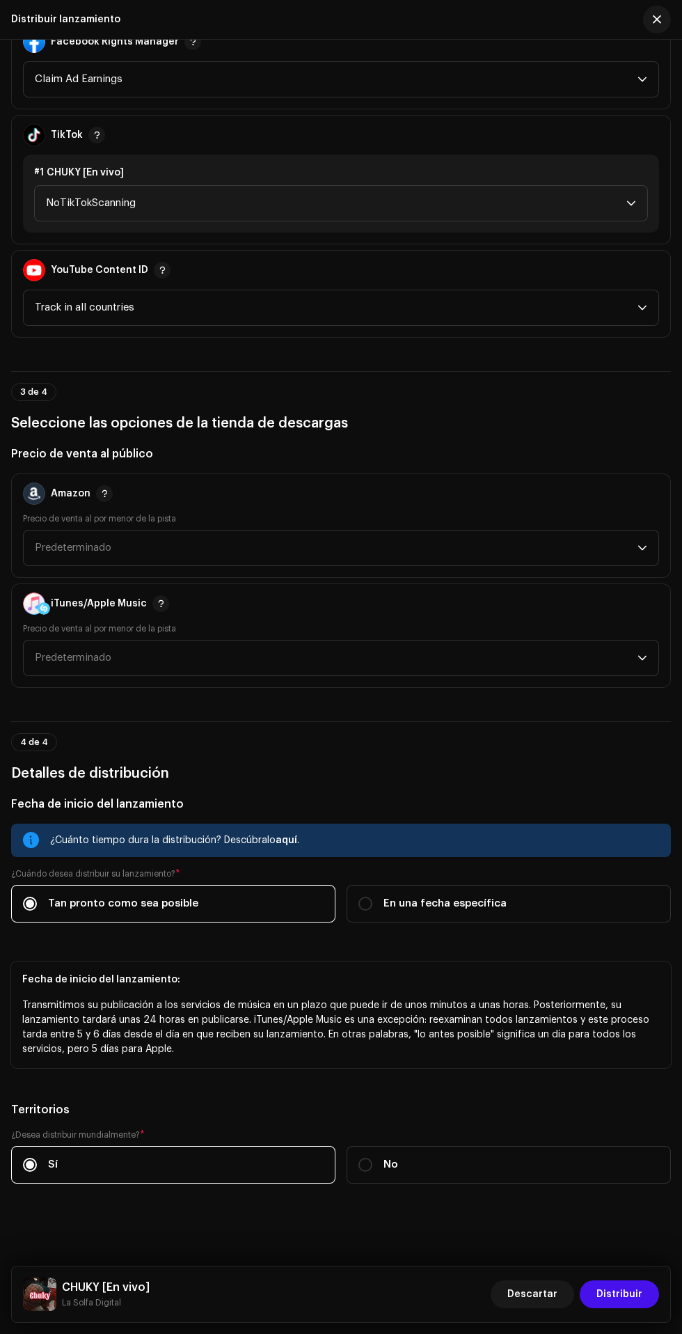
scroll to position [1605, 0]
click at [591, 221] on span "NoTikTokScanning" at bounding box center [336, 203] width 581 height 35
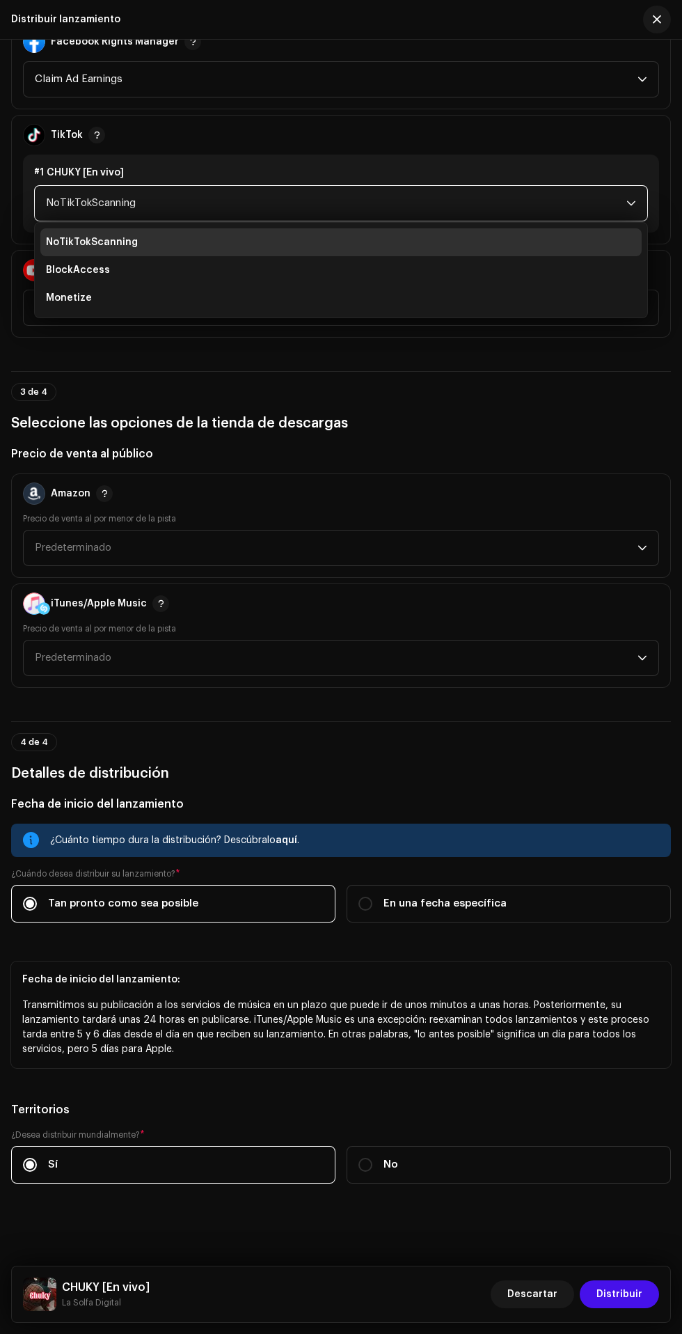
click at [528, 312] on li "Monetize" at bounding box center [341, 298] width 602 height 28
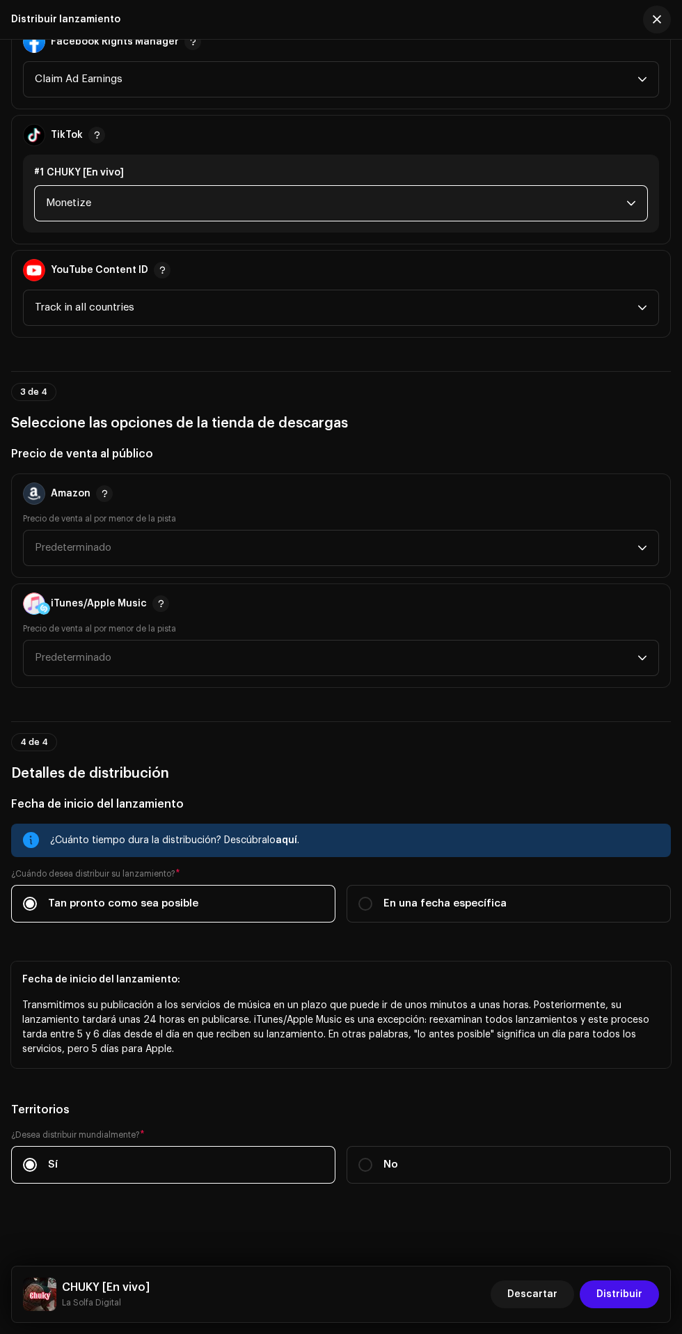
click at [581, 97] on span "Claim Ad Earnings" at bounding box center [336, 79] width 603 height 35
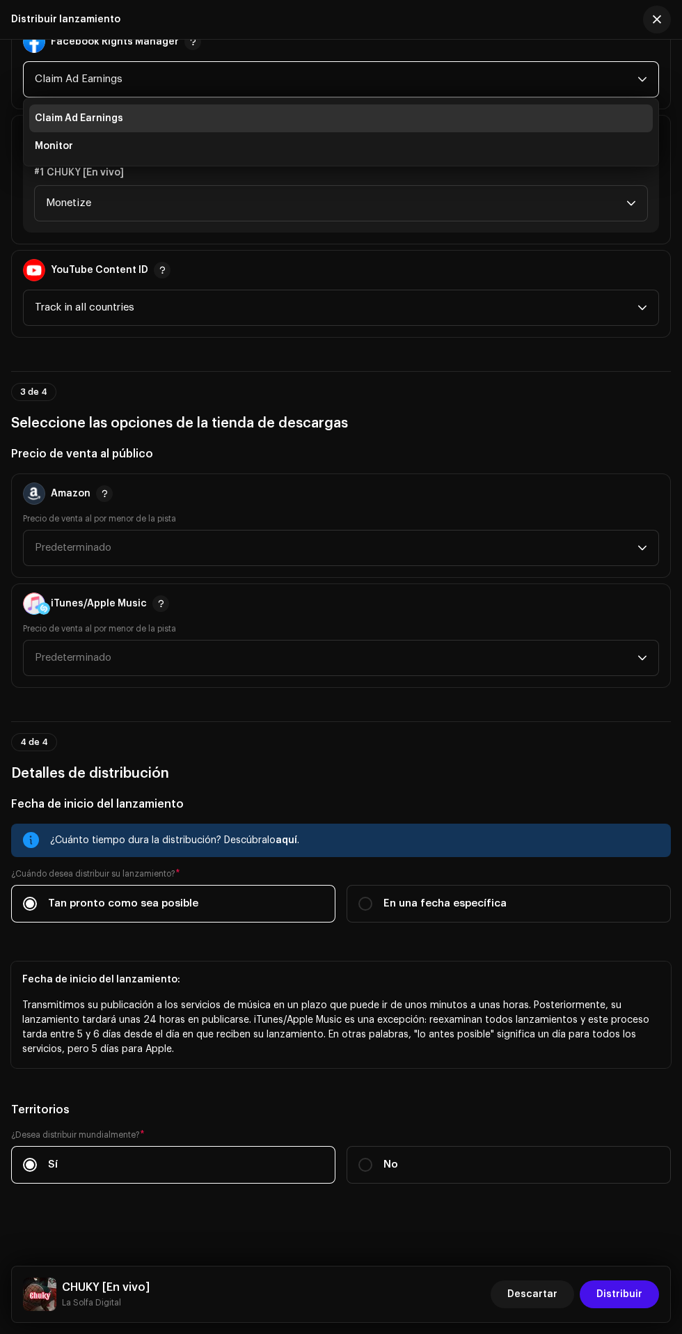
click at [533, 160] on li "Monitor" at bounding box center [341, 146] width 624 height 28
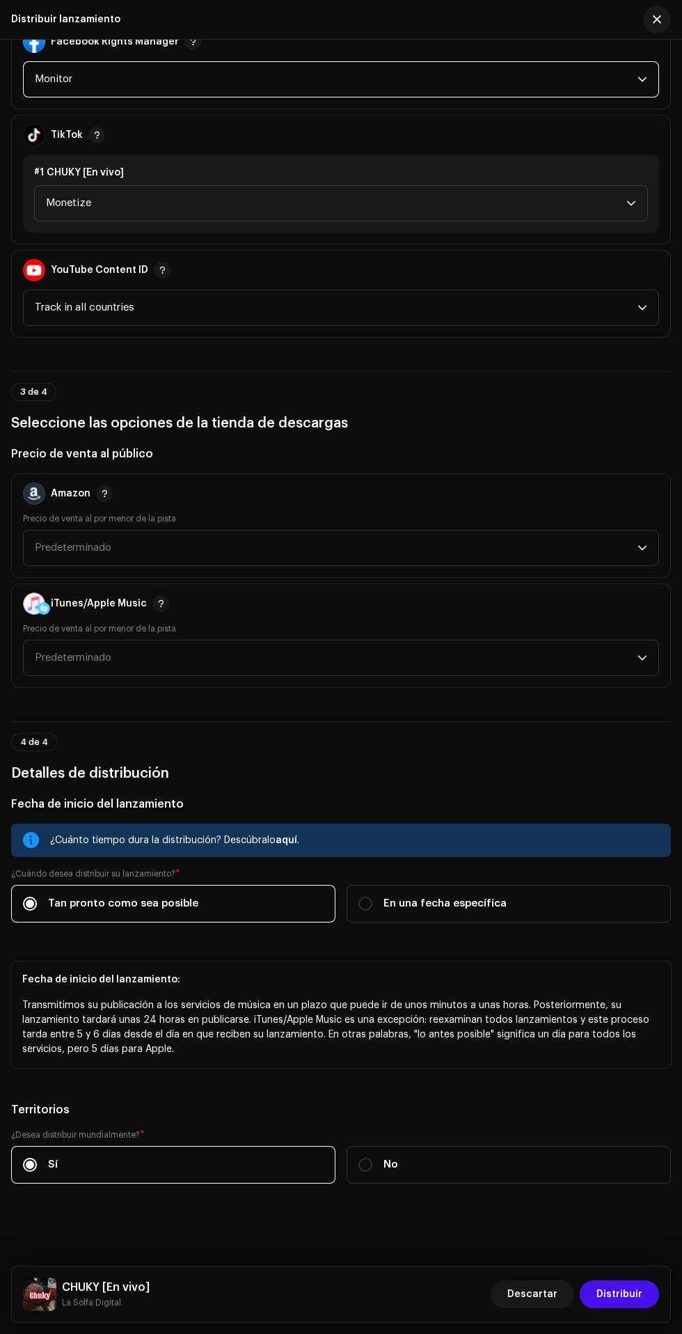
click at [577, 325] on span "Track in all countries" at bounding box center [336, 307] width 603 height 35
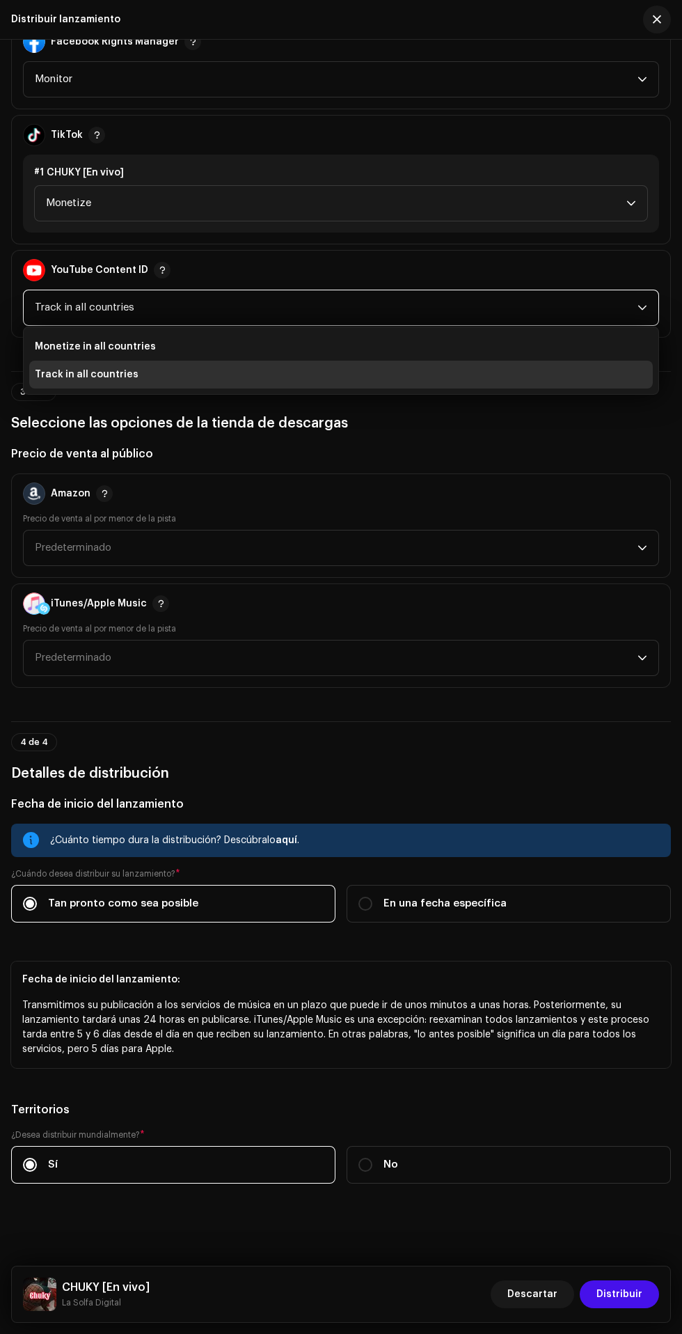
click at [471, 462] on h5 "Precio de venta al público" at bounding box center [341, 454] width 660 height 17
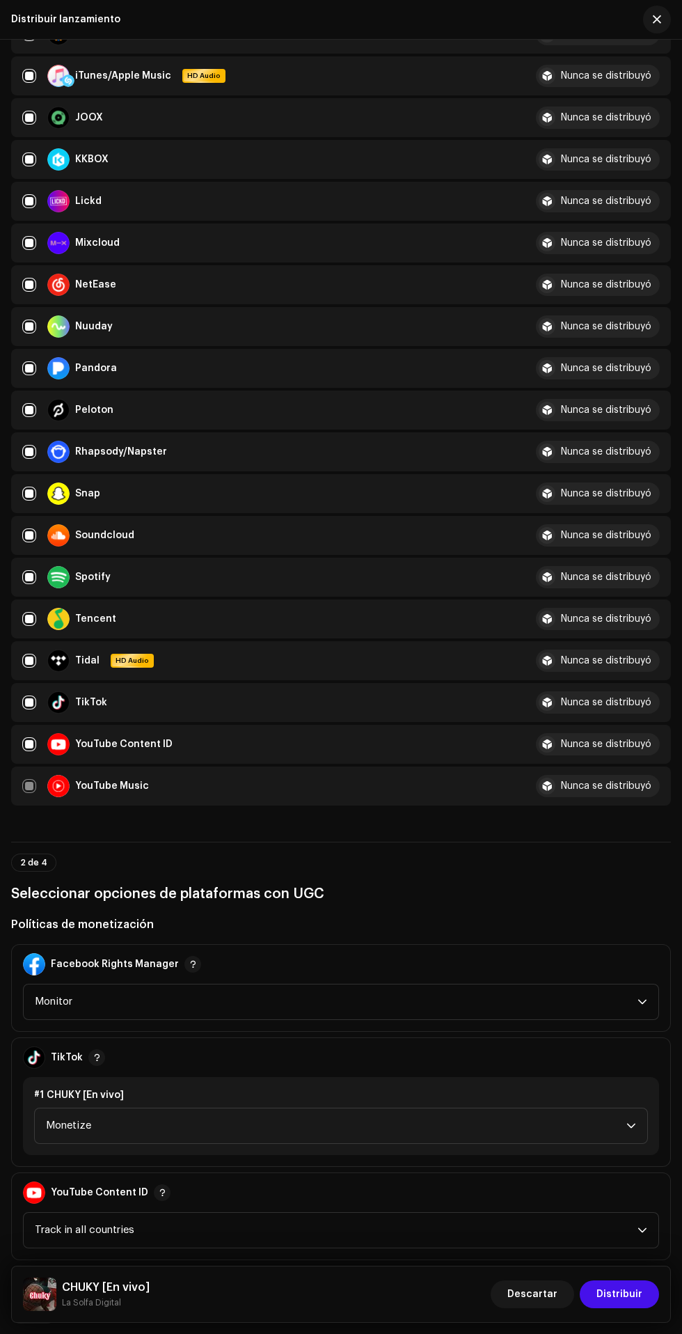
scroll to position [696, 0]
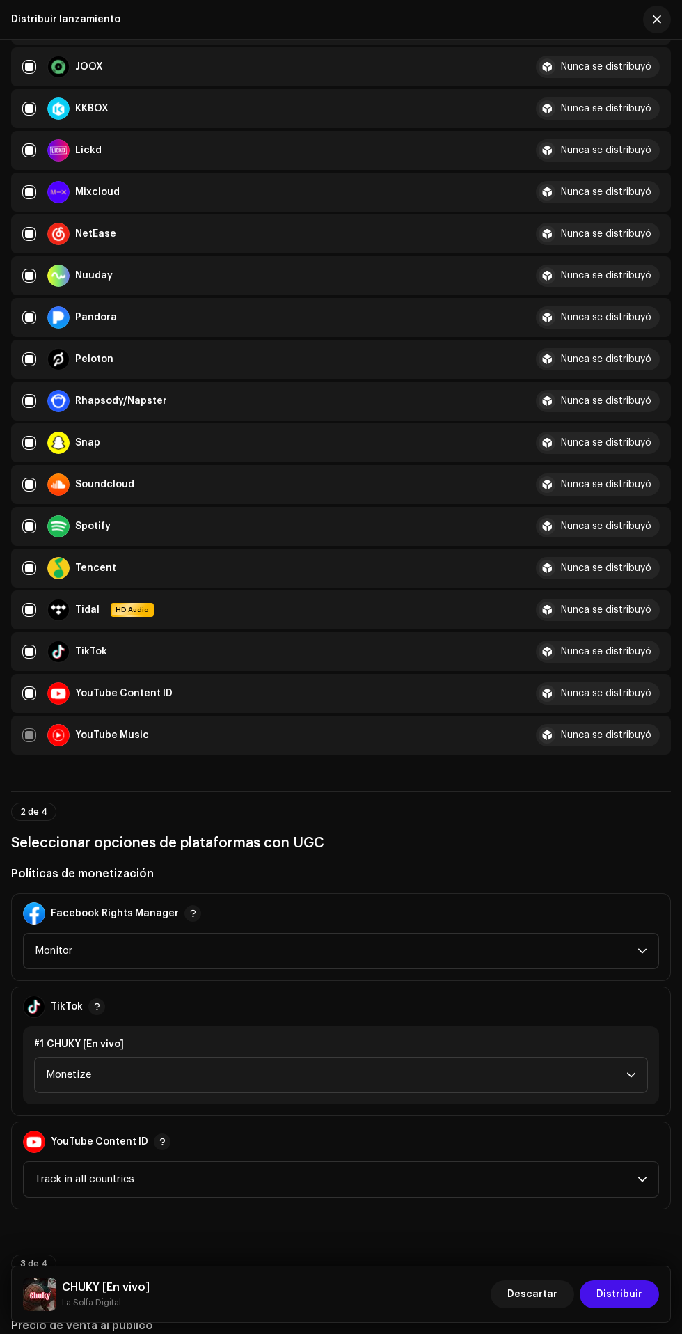
click at [625, 1294] on span "Distribuir" at bounding box center [620, 1294] width 46 height 28
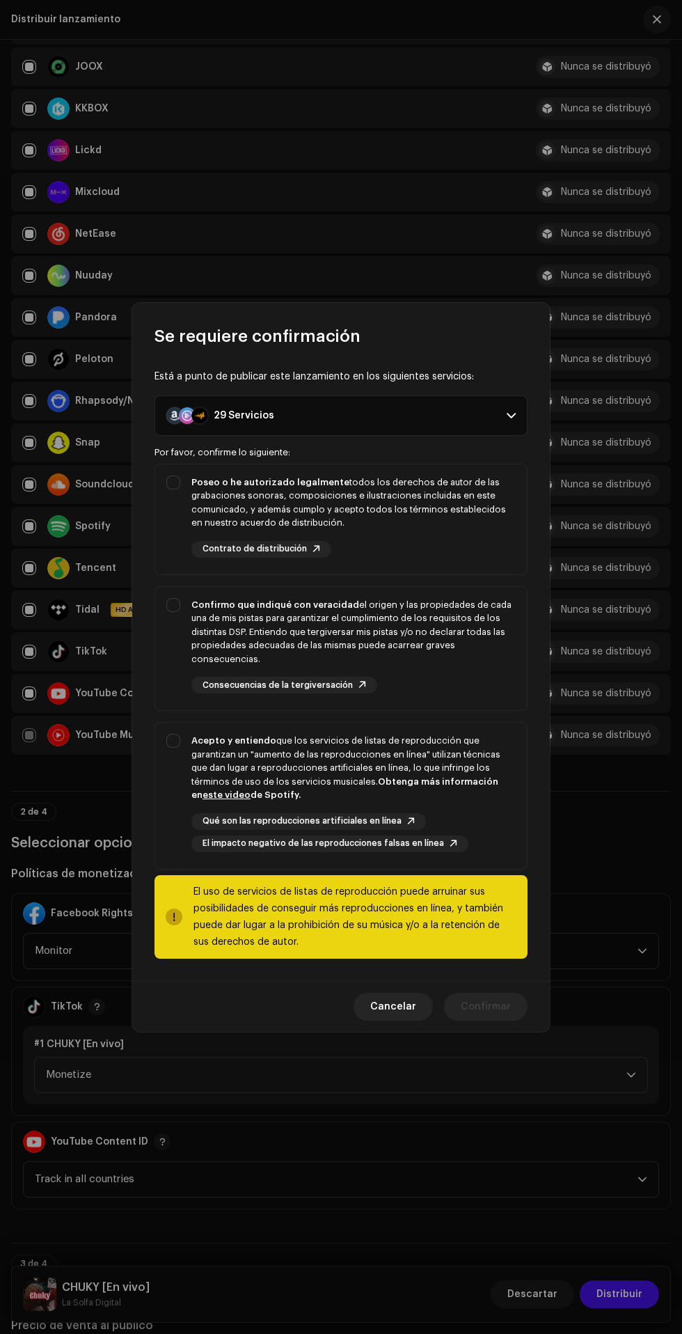
click at [210, 452] on div "Por favor, confirme lo siguiente:" at bounding box center [341, 452] width 373 height 11
click at [196, 604] on strong "Confirmo que indiqué con veracidad" at bounding box center [275, 604] width 168 height 9
checkbox input "true"
click at [200, 481] on strong "Poseo o he autorizado legalmente" at bounding box center [270, 482] width 158 height 9
checkbox input "true"
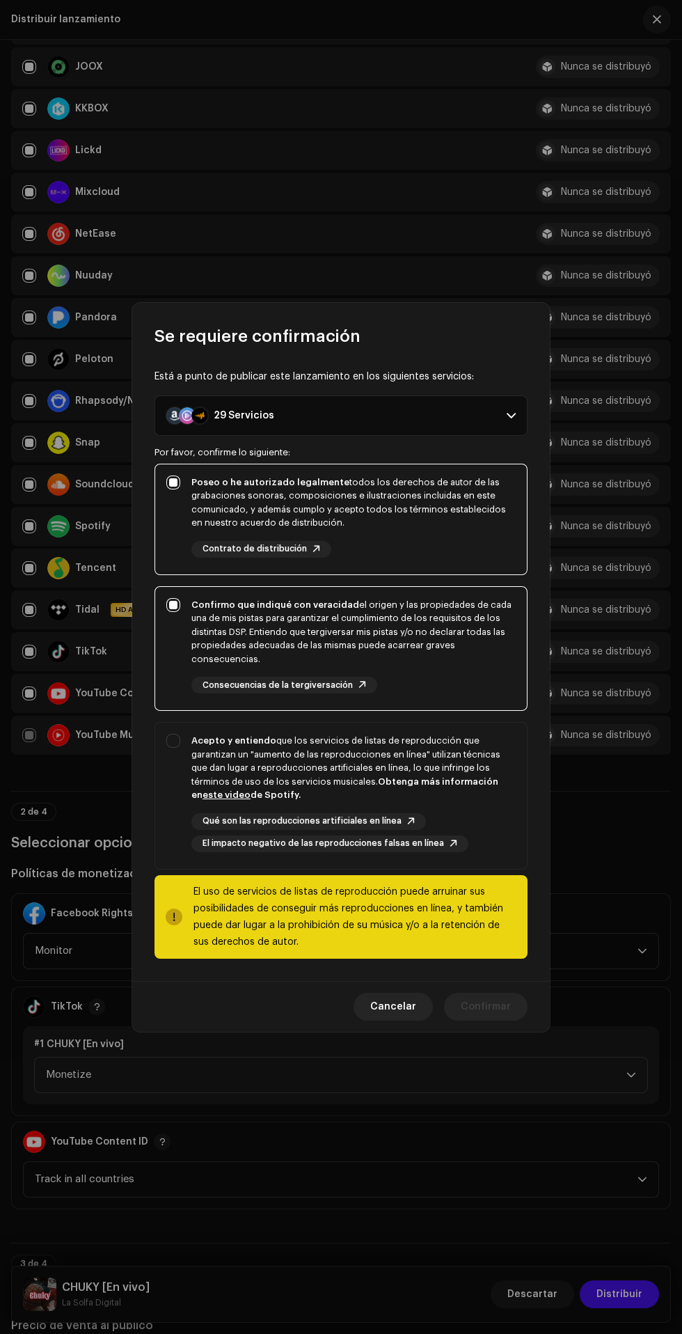
click at [205, 740] on strong "Acepto y entiendo" at bounding box center [233, 740] width 85 height 9
checkbox input "true"
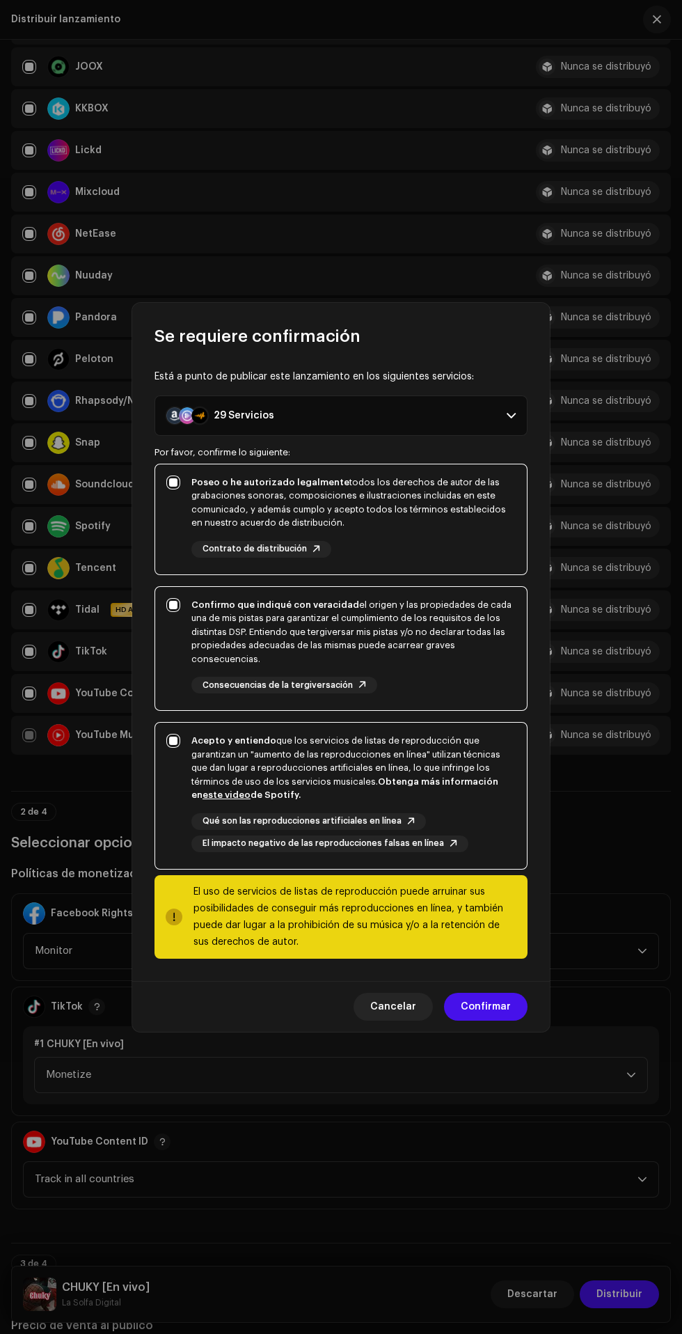
click at [487, 1002] on span "Confirmar" at bounding box center [486, 1007] width 50 height 28
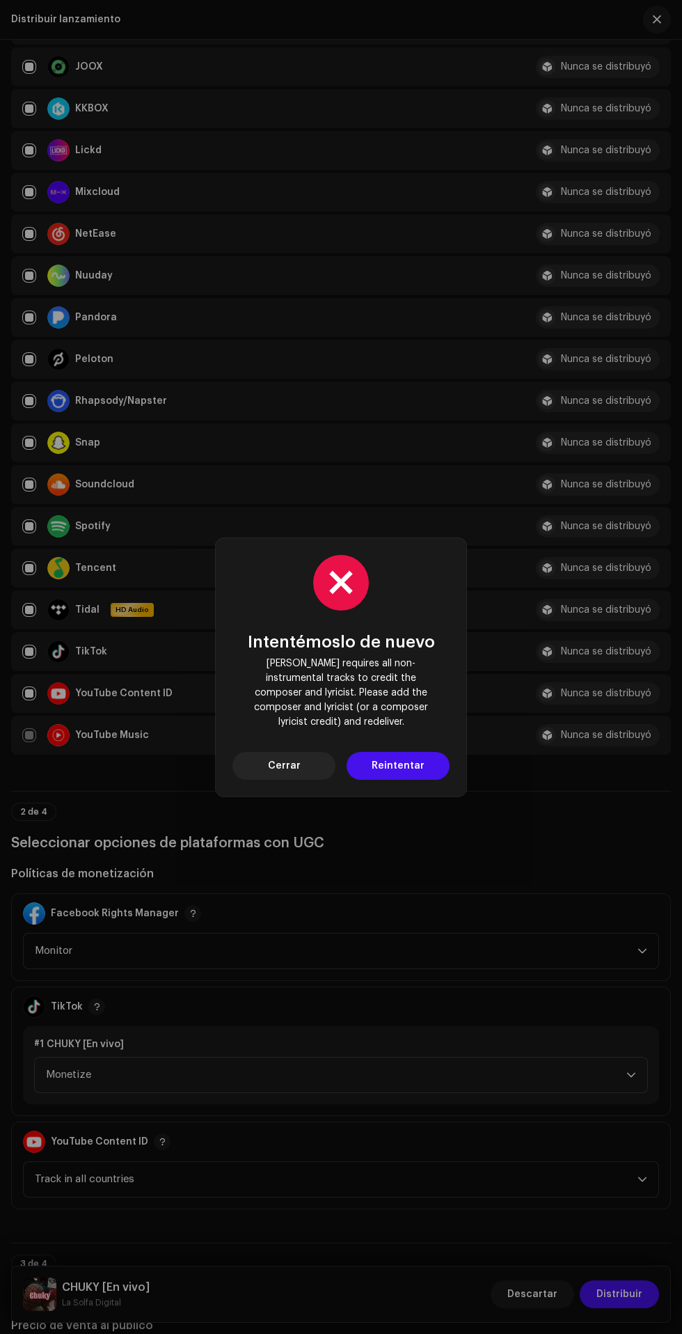
click at [284, 758] on span "Cerrar" at bounding box center [284, 766] width 33 height 28
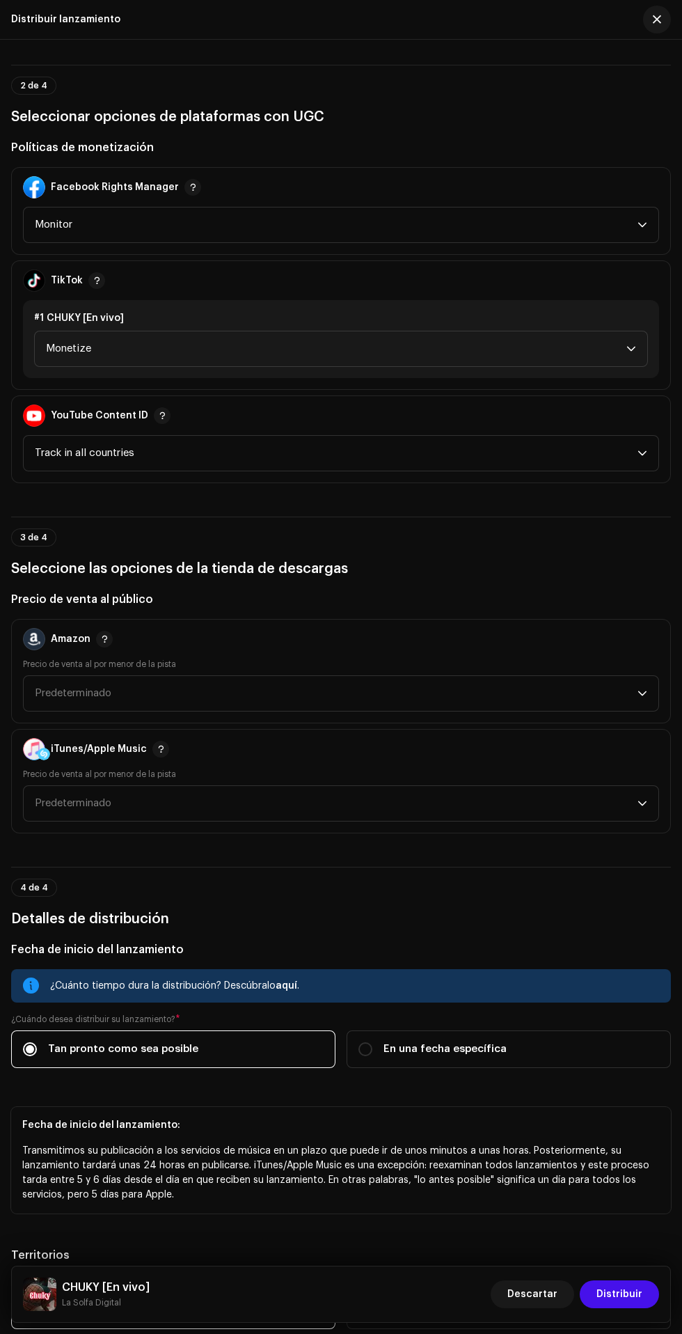
scroll to position [1917, 0]
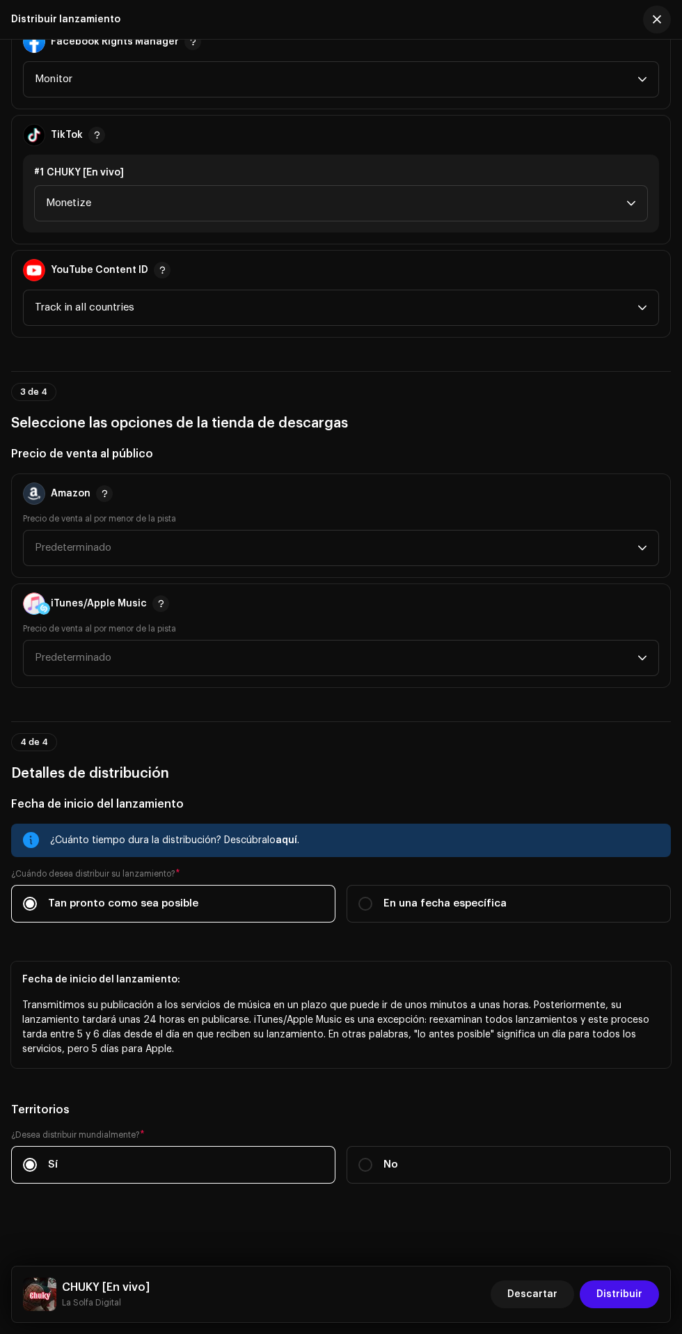
click at [530, 832] on div "¿Cuánto tiempo dura la distribución? Descúbralo aquí ." at bounding box center [355, 840] width 610 height 17
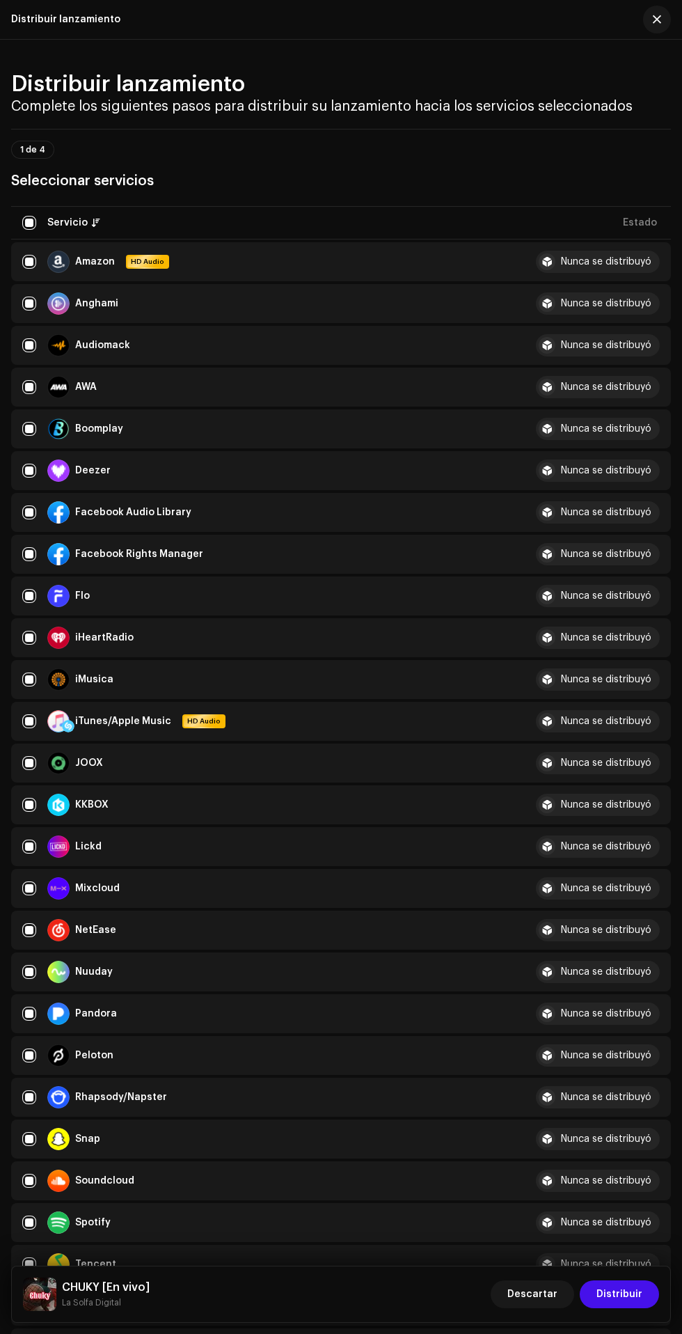
scroll to position [0, 204]
click at [626, 1186] on div "Nunca se distribuyó" at bounding box center [606, 1181] width 91 height 10
click at [625, 1308] on span "Distribuir" at bounding box center [620, 1294] width 46 height 28
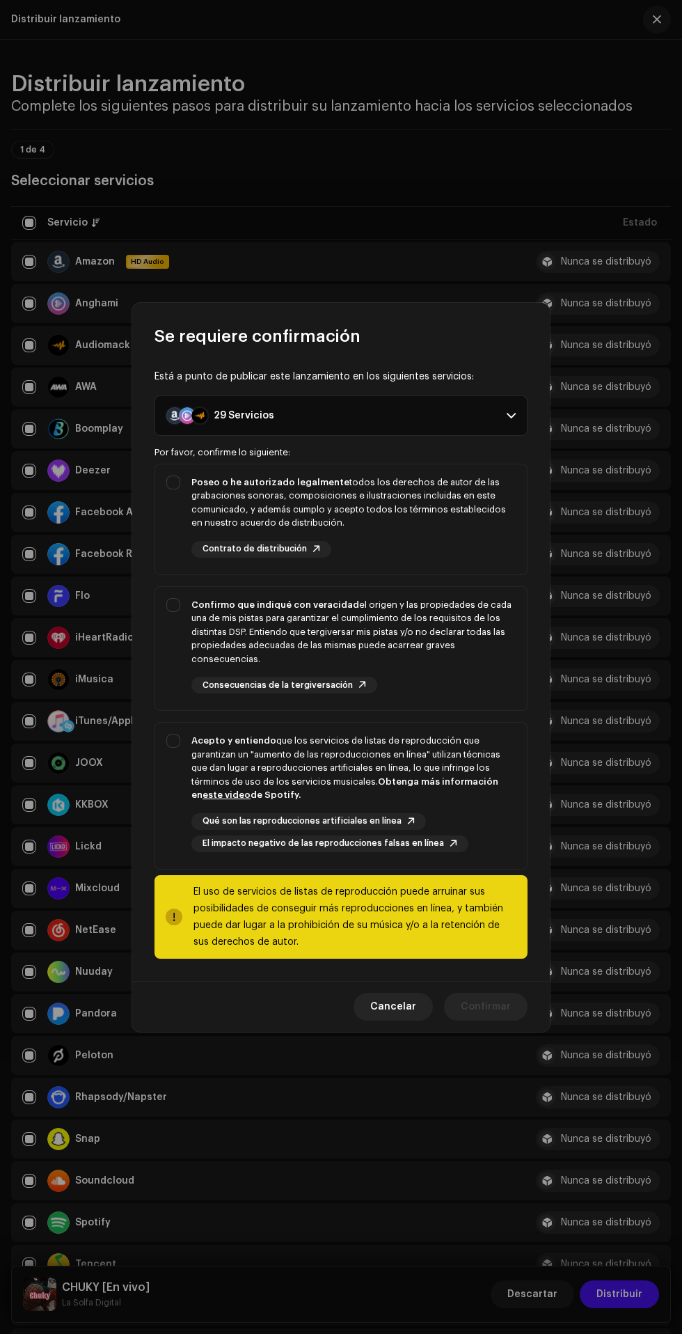
click at [404, 794] on div "Acepto y entiendo que los servicios de listas de reproducción que garantizan un…" at bounding box center [353, 768] width 324 height 68
checkbox input "true"
click at [455, 666] on div "Confirmo que indiqué con veracidad el origen y las propiedades de cada una de m…" at bounding box center [353, 632] width 324 height 68
checkbox input "true"
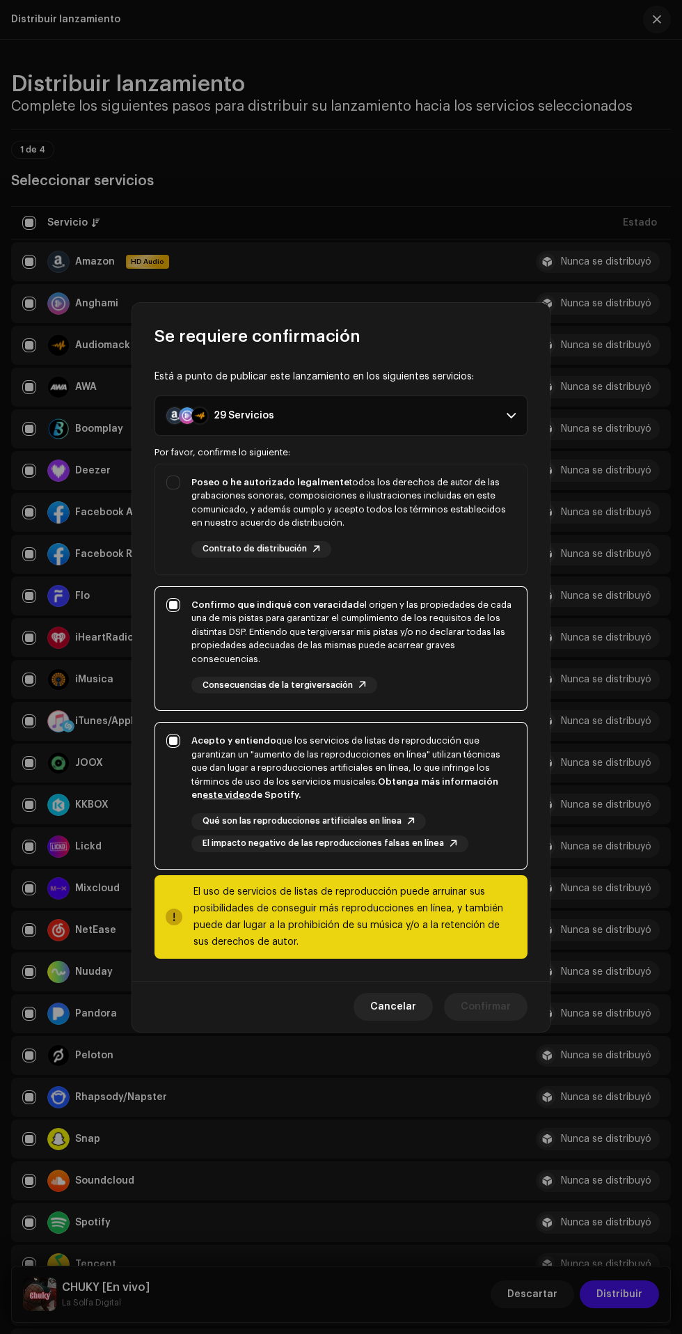
click at [420, 530] on div "Poseo o he autorizado legalmente todos los derechos de autor de las grabaciones…" at bounding box center [353, 503] width 324 height 54
checkbox input "true"
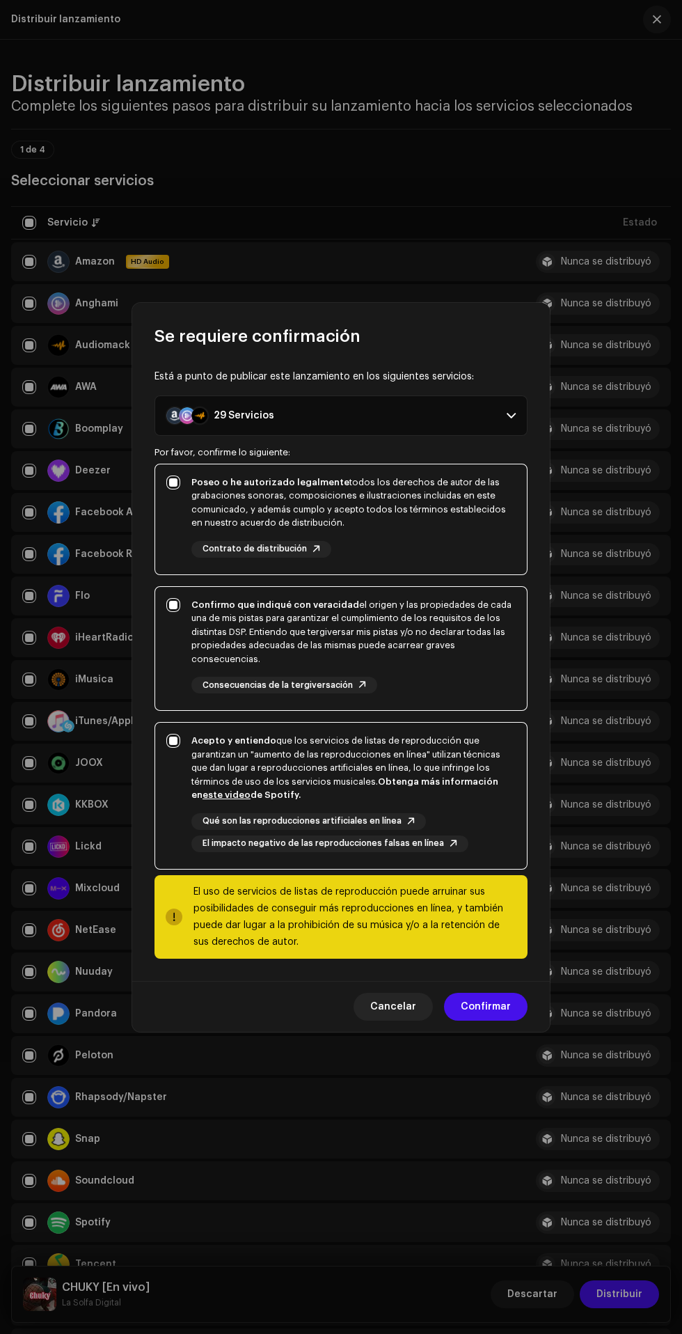
click at [492, 1021] on span "Confirmar" at bounding box center [486, 1007] width 50 height 28
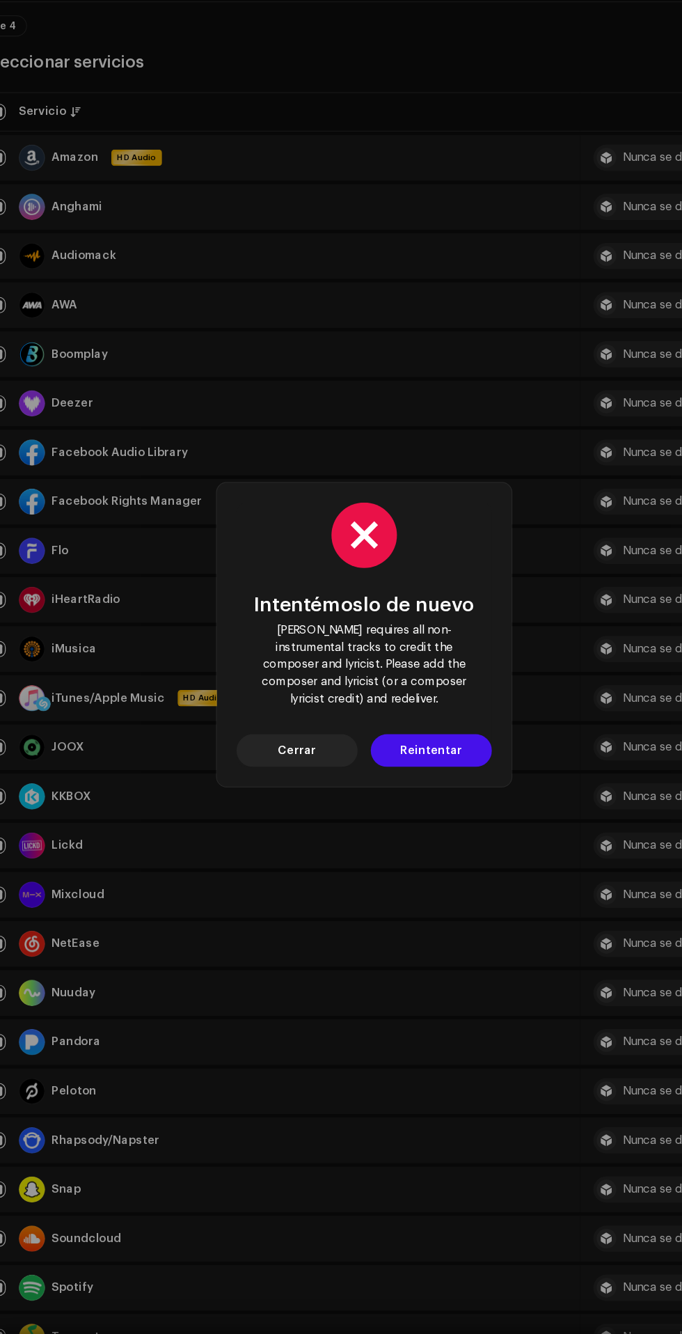
scroll to position [496, 0]
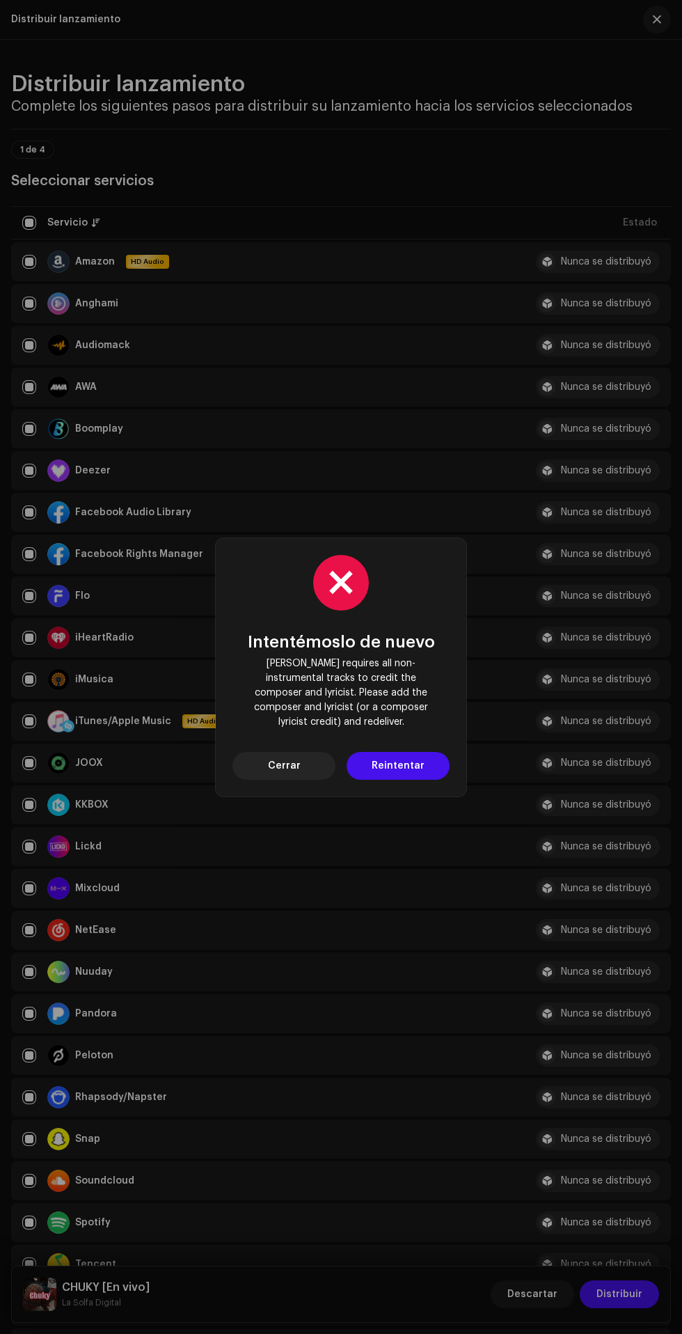
click at [429, 1003] on div "Intentémoslo de nuevo Deezer requires all non-instrumental tracks to credit the…" at bounding box center [341, 667] width 682 height 1334
click at [286, 780] on span "Cerrar" at bounding box center [284, 766] width 33 height 28
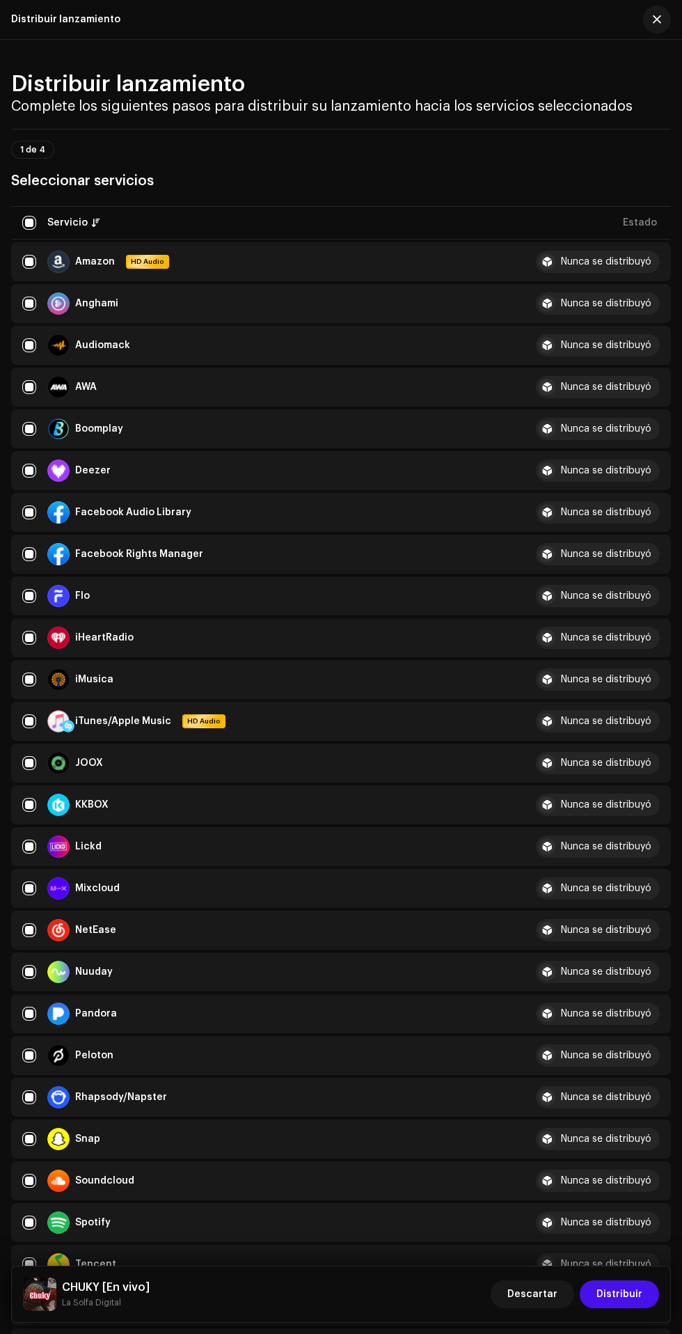
click at [29, 478] on input "checkbox" at bounding box center [29, 471] width 14 height 14
checkbox input "false"
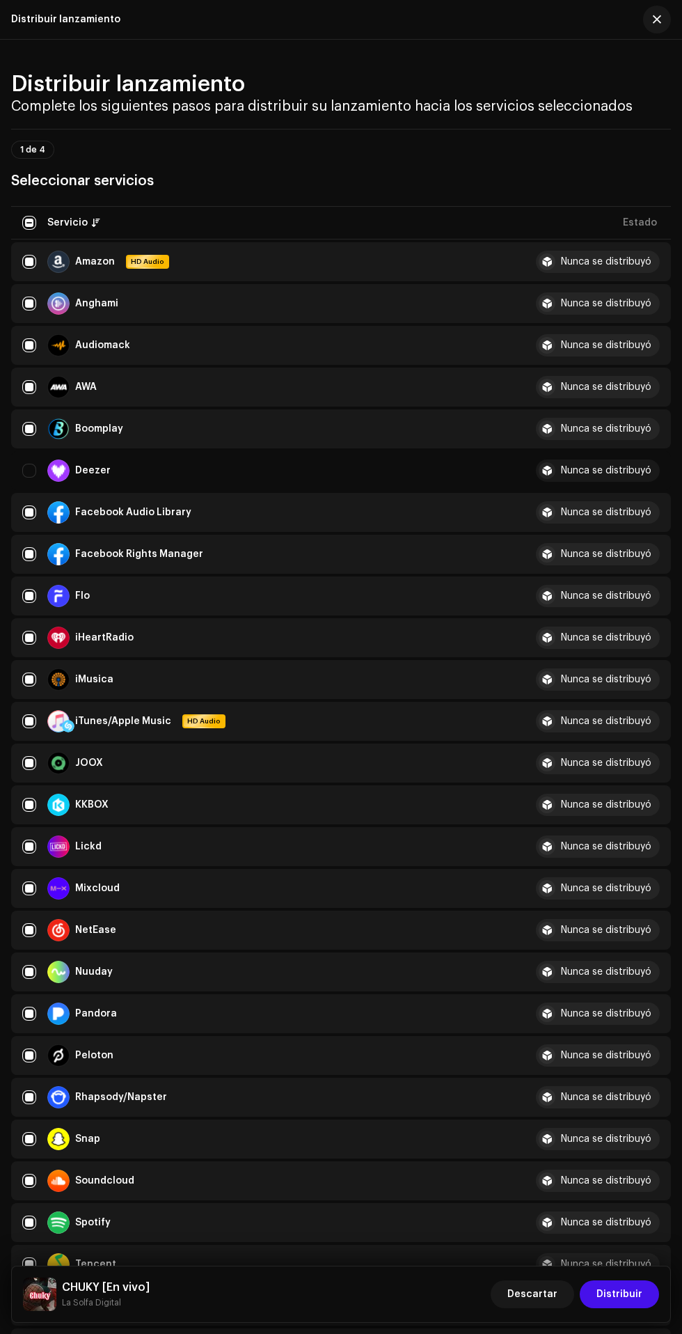
click at [631, 1308] on span "Distribuir" at bounding box center [620, 1294] width 46 height 28
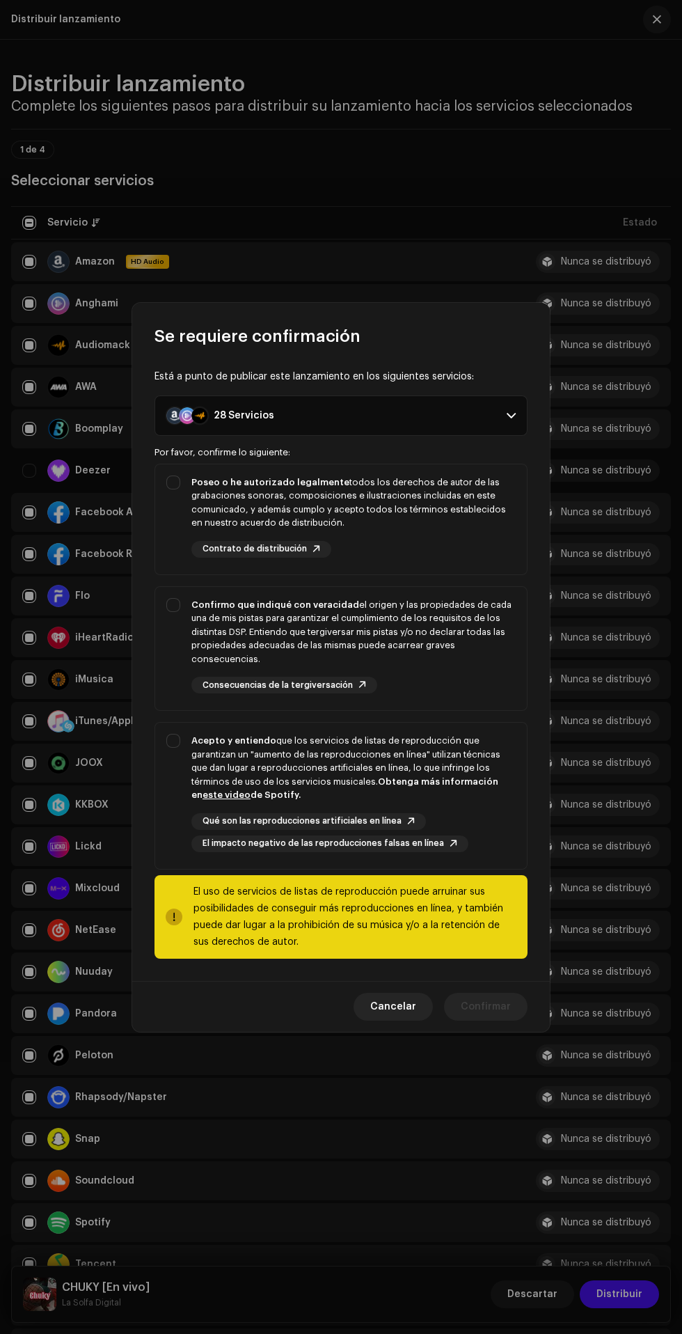
click at [195, 745] on strong "Acepto y entiendo" at bounding box center [233, 740] width 85 height 9
checkbox input "true"
click at [164, 658] on div "Confirmo que indiqué con veracidad el origen y las propiedades de cada una de m…" at bounding box center [341, 646] width 372 height 118
checkbox input "true"
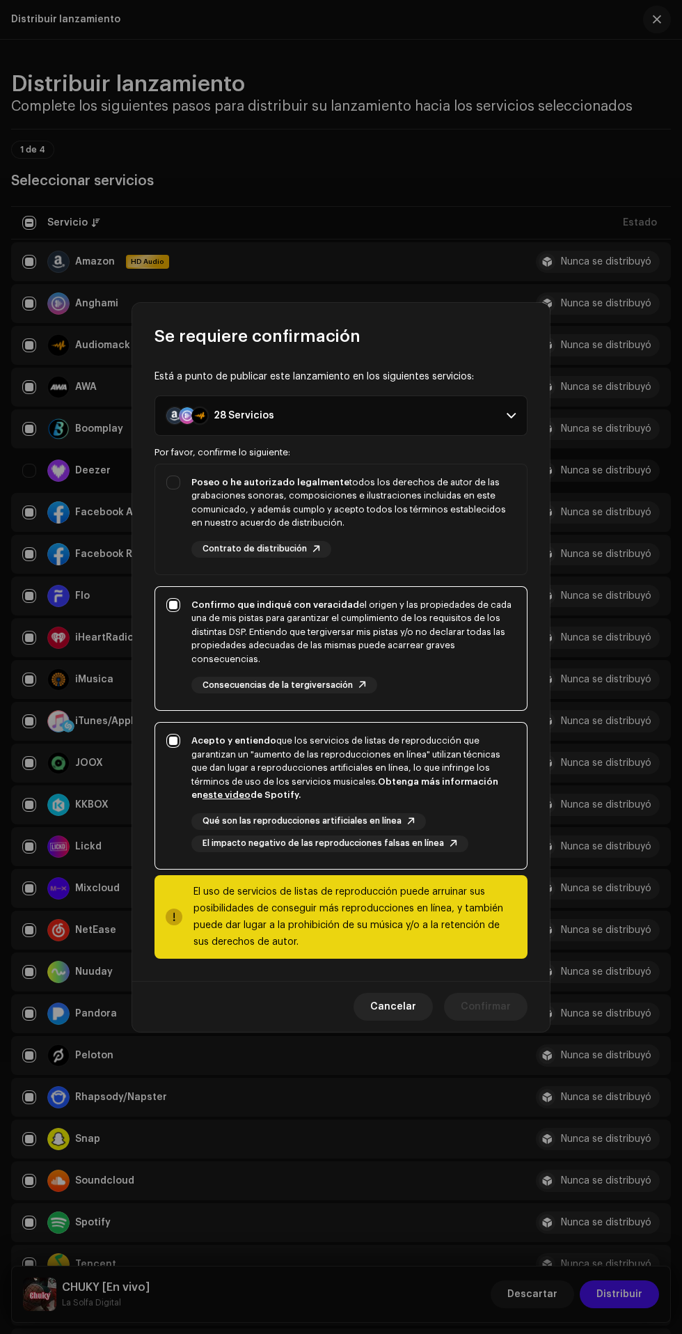
click at [195, 487] on strong "Poseo o he autorizado legalmente" at bounding box center [270, 482] width 158 height 9
checkbox input "true"
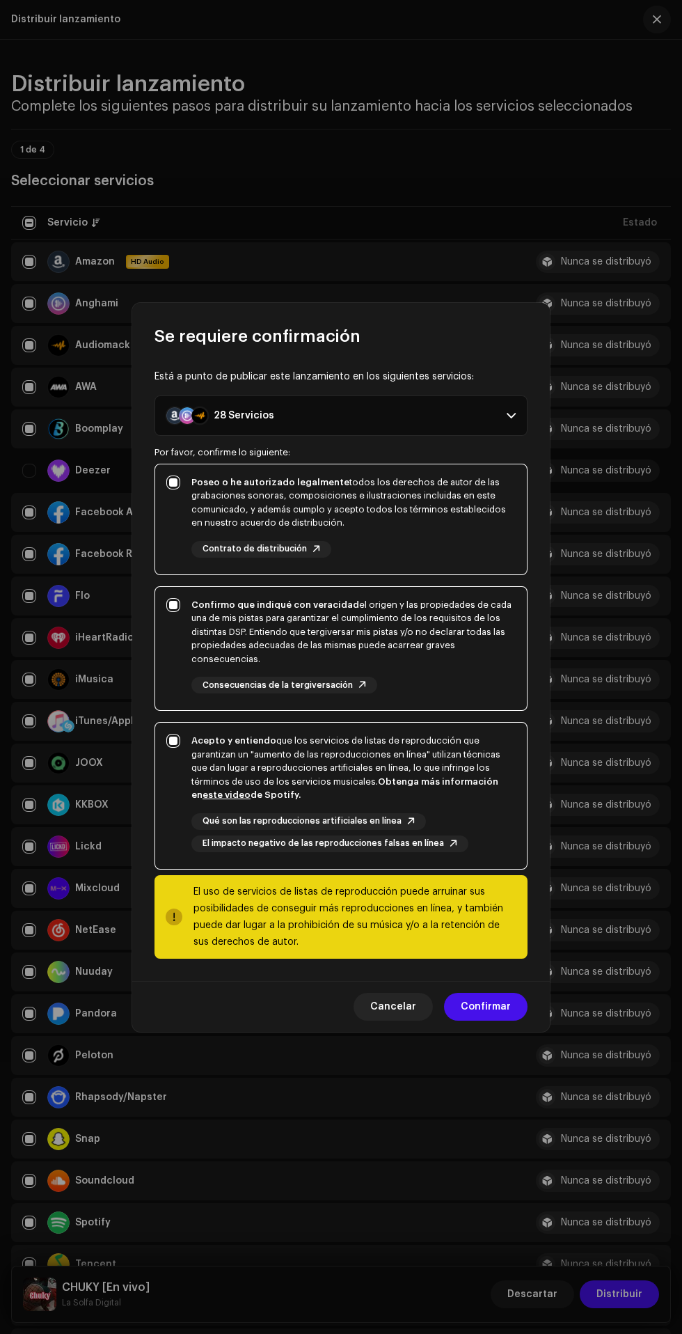
click at [489, 1021] on span "Confirmar" at bounding box center [486, 1007] width 50 height 28
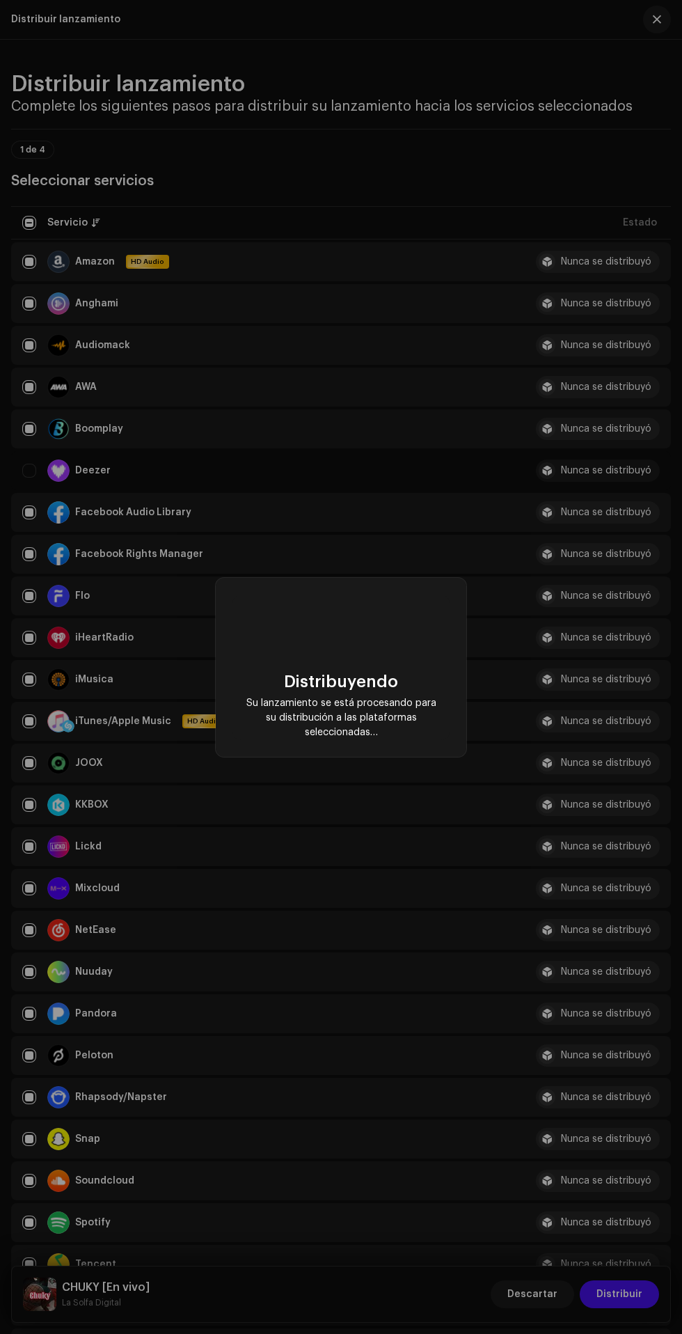
checkbox input "false"
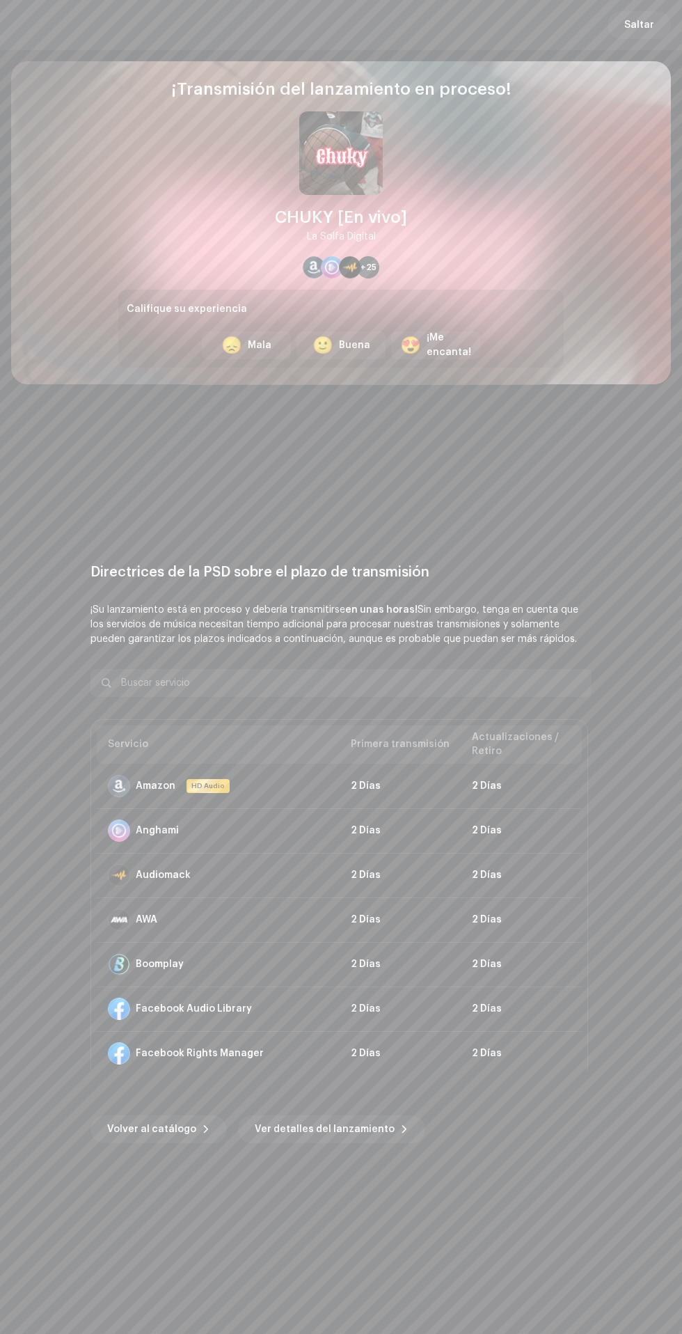
scroll to position [0, 0]
